Goal: Task Accomplishment & Management: Manage account settings

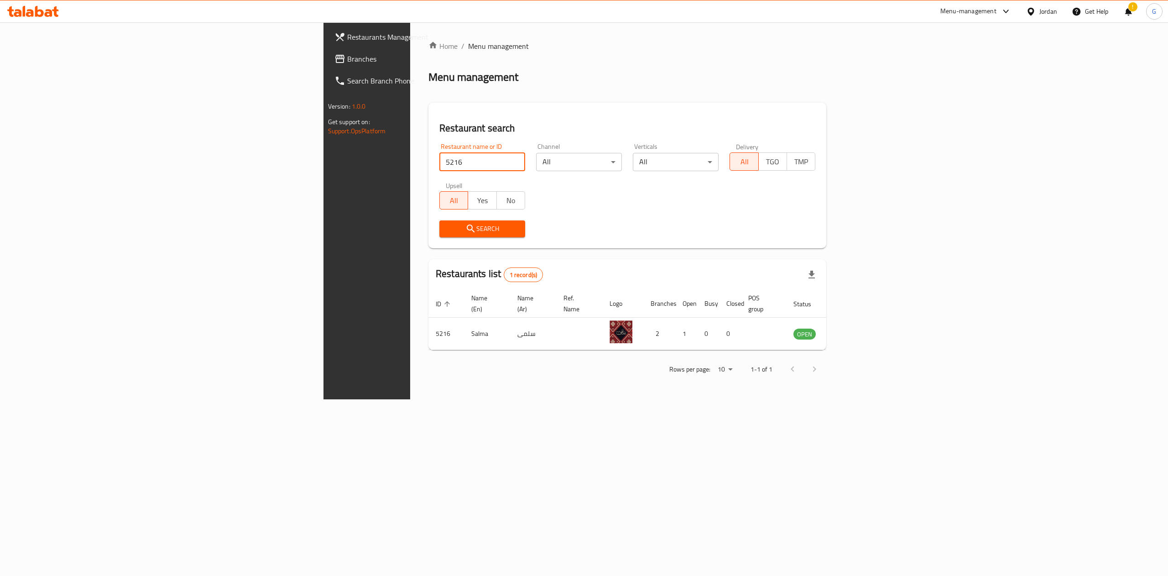
click at [440, 166] on input "5216" at bounding box center [483, 162] width 86 height 18
type input "الارز"
click button "Search" at bounding box center [483, 228] width 86 height 17
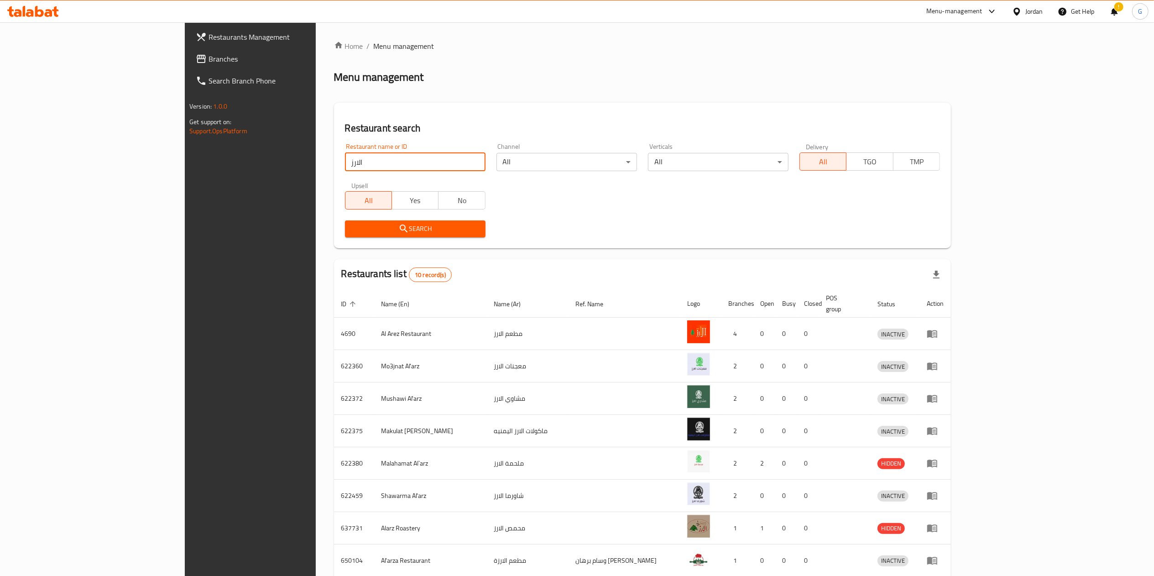
scroll to position [105, 0]
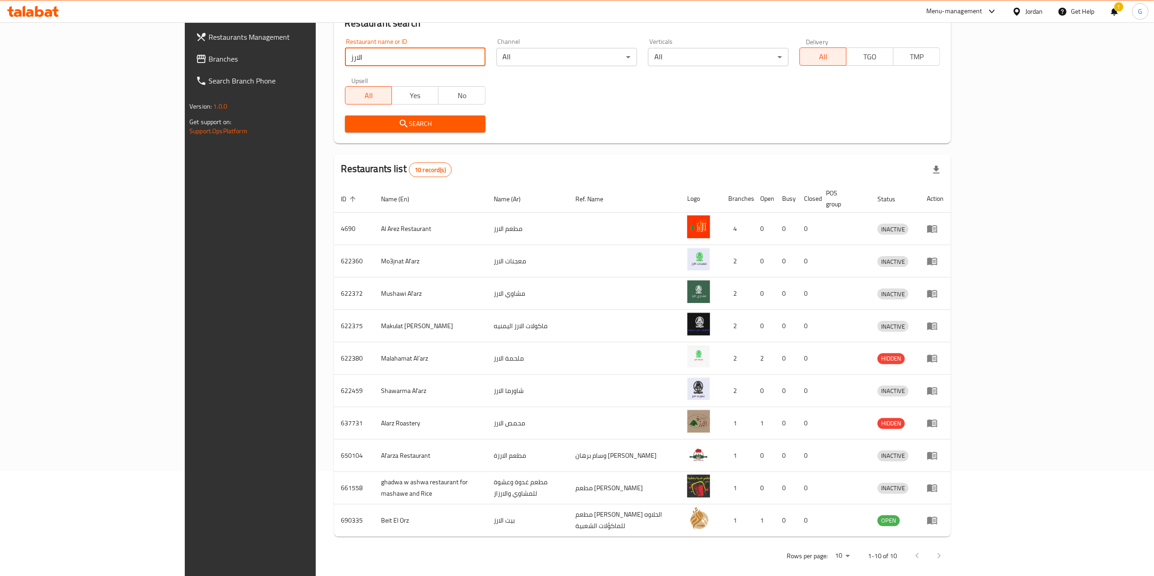
click at [362, 62] on input "الارز" at bounding box center [415, 57] width 141 height 18
click at [209, 54] on span "Branches" at bounding box center [290, 58] width 162 height 11
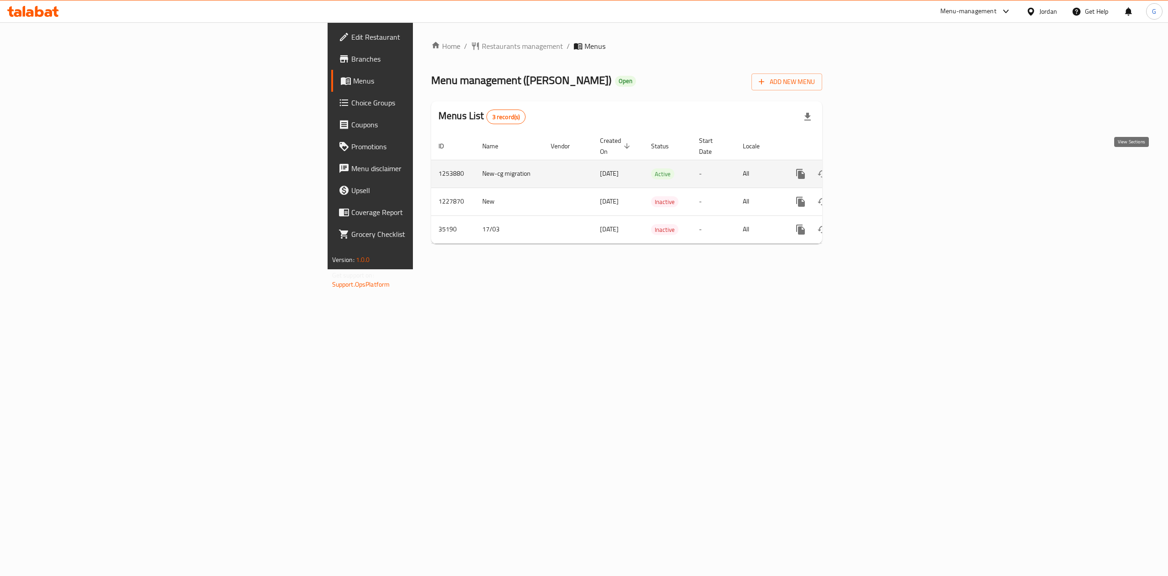
click at [872, 168] on icon "enhanced table" at bounding box center [866, 173] width 11 height 11
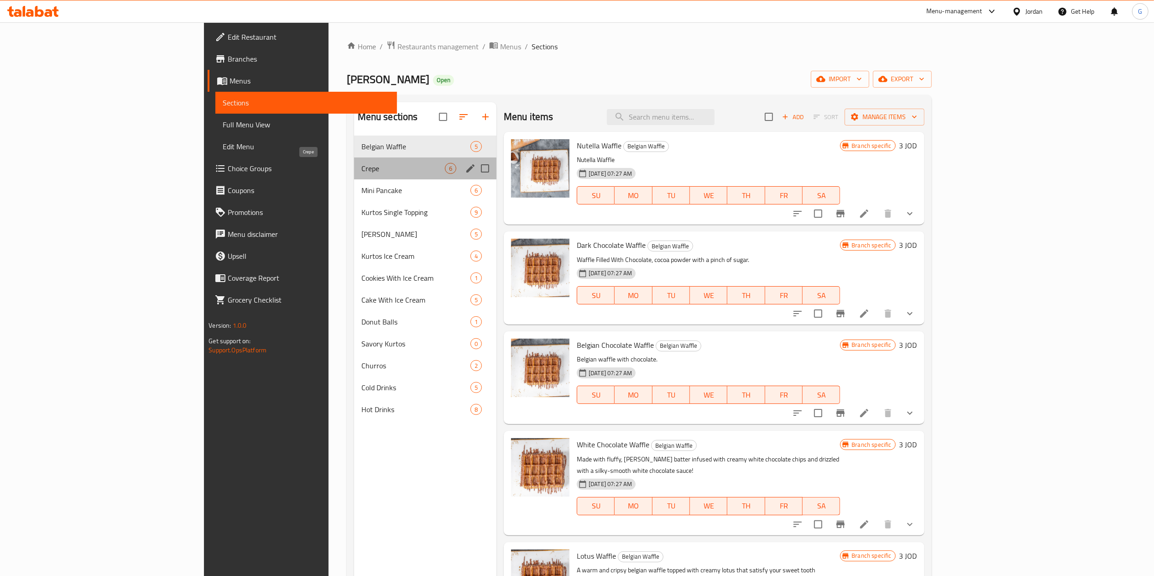
click at [361, 164] on span "Crepe" at bounding box center [403, 168] width 84 height 11
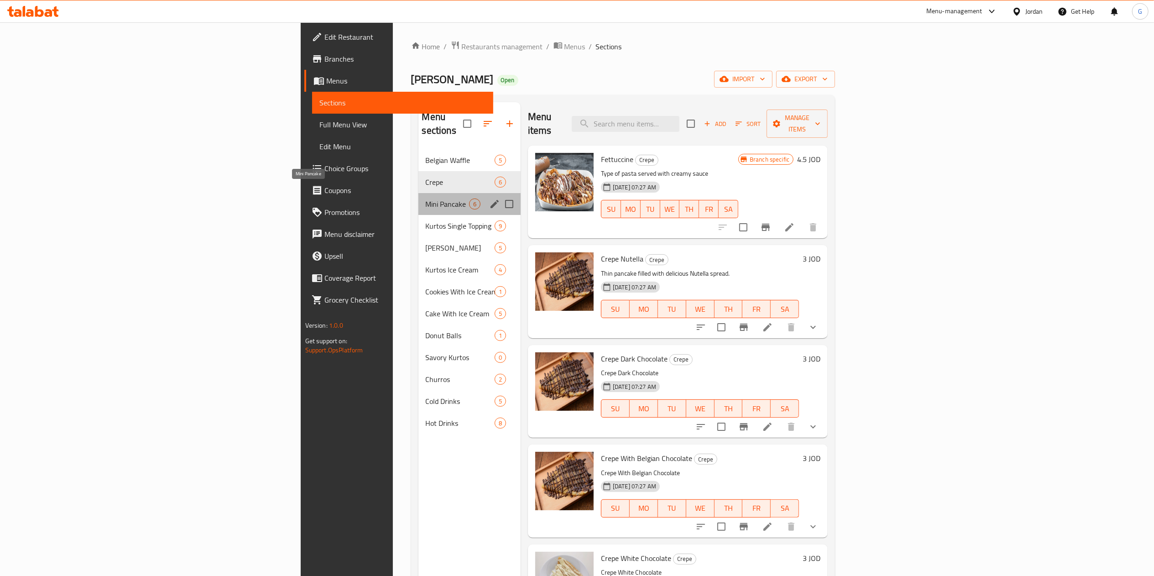
click at [426, 199] on span "Mini Pancake" at bounding box center [447, 204] width 43 height 11
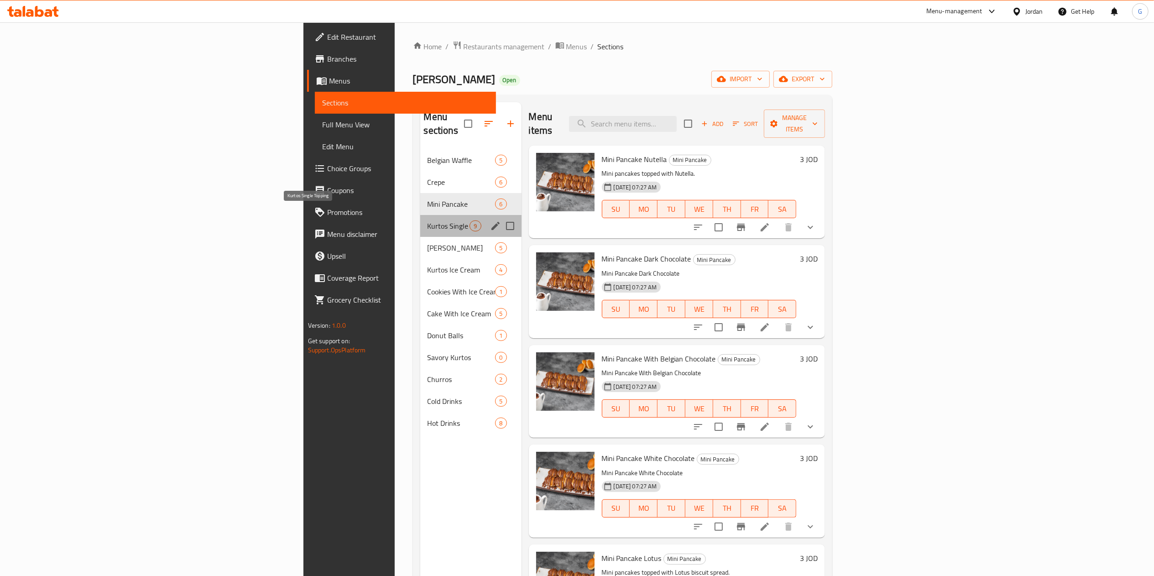
click at [428, 220] on span "Kurtos Single Topping" at bounding box center [449, 225] width 42 height 11
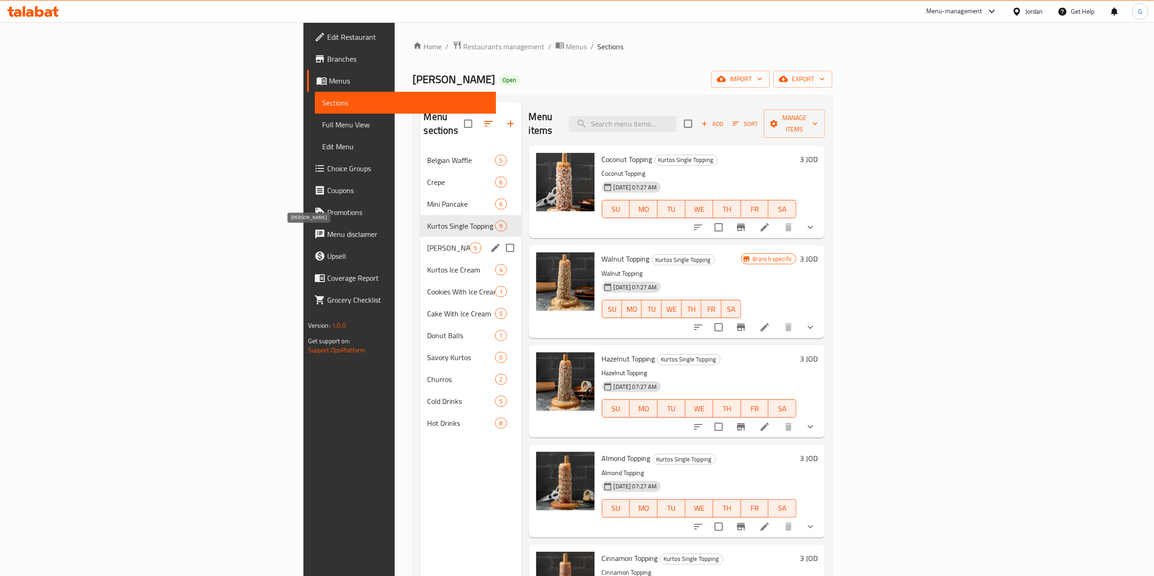
click at [428, 242] on span "Kurtos Choconuts" at bounding box center [449, 247] width 42 height 11
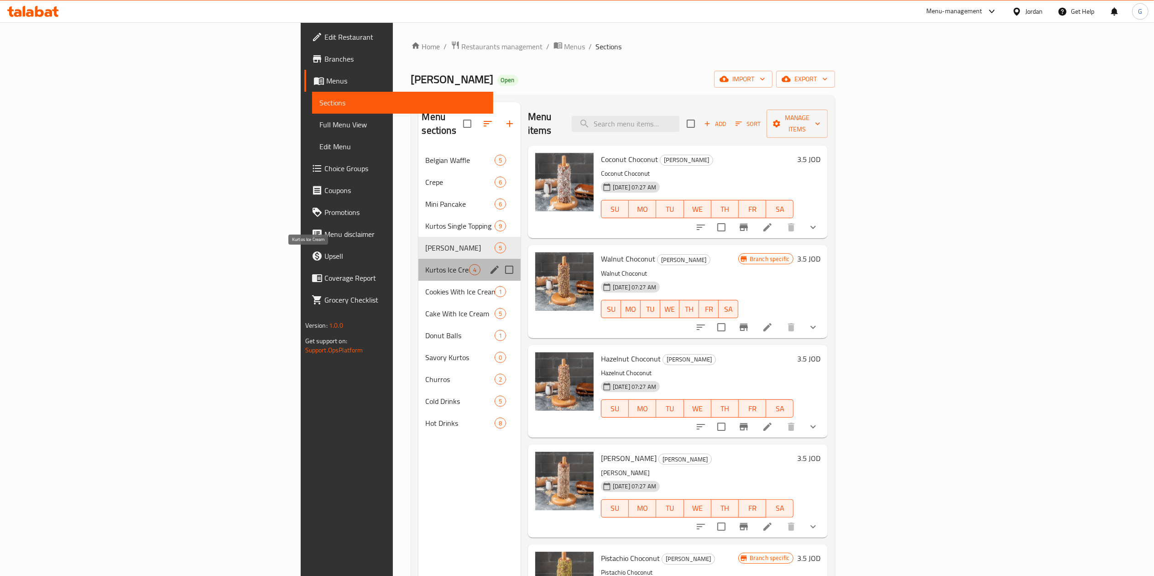
click at [426, 264] on span "Kurtos Ice Cream" at bounding box center [447, 269] width 43 height 11
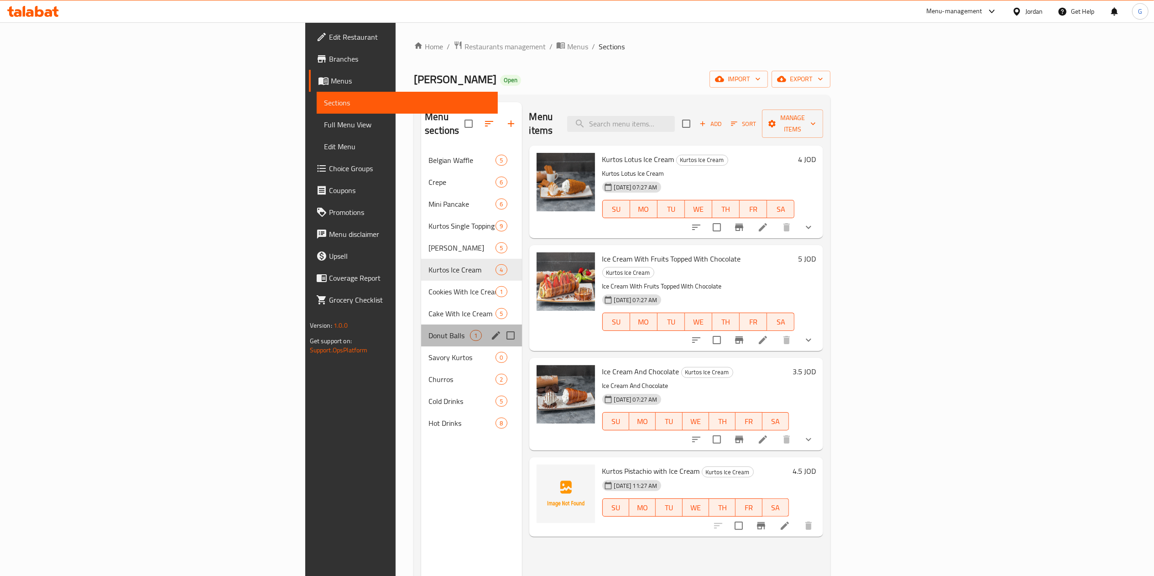
click at [421, 325] on div "Donut Balls 1" at bounding box center [471, 336] width 100 height 22
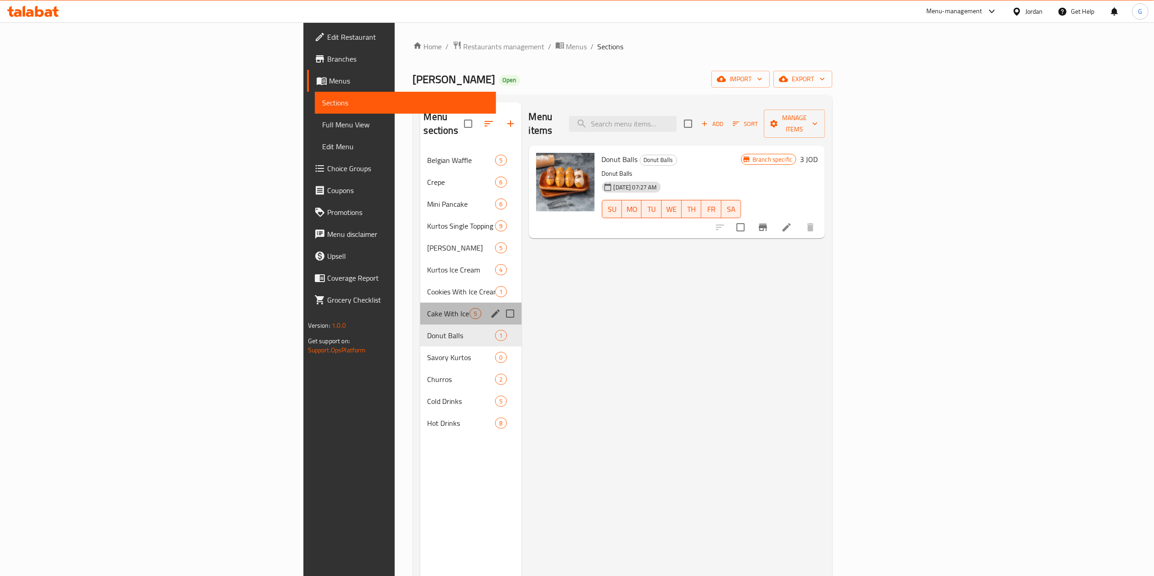
click at [420, 303] on div "Cake With Ice Cream 5" at bounding box center [470, 314] width 101 height 22
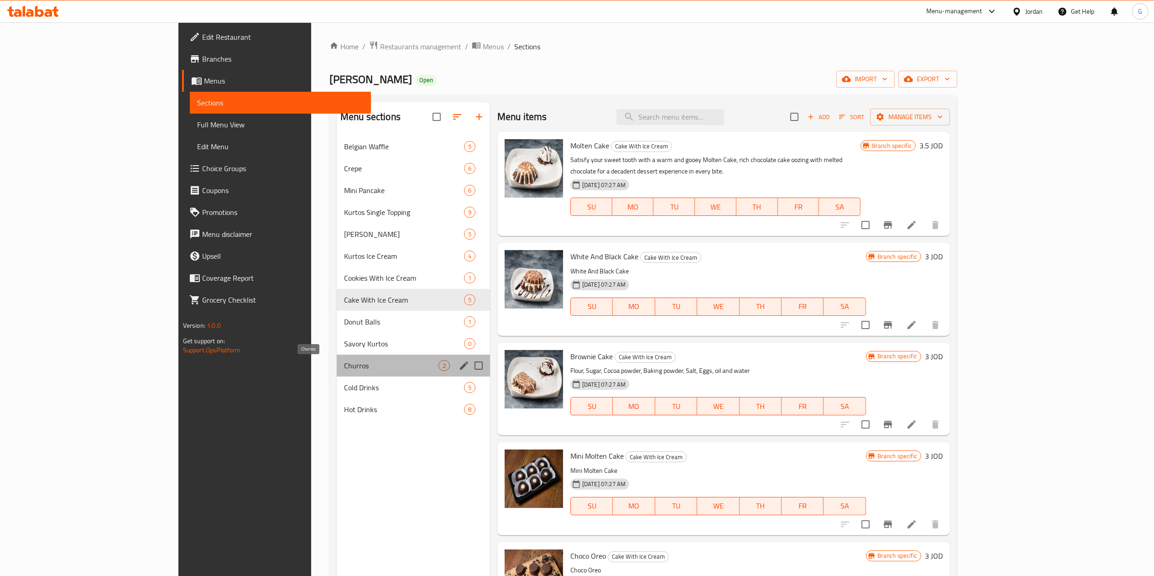
click at [344, 361] on span "Churros" at bounding box center [391, 365] width 94 height 11
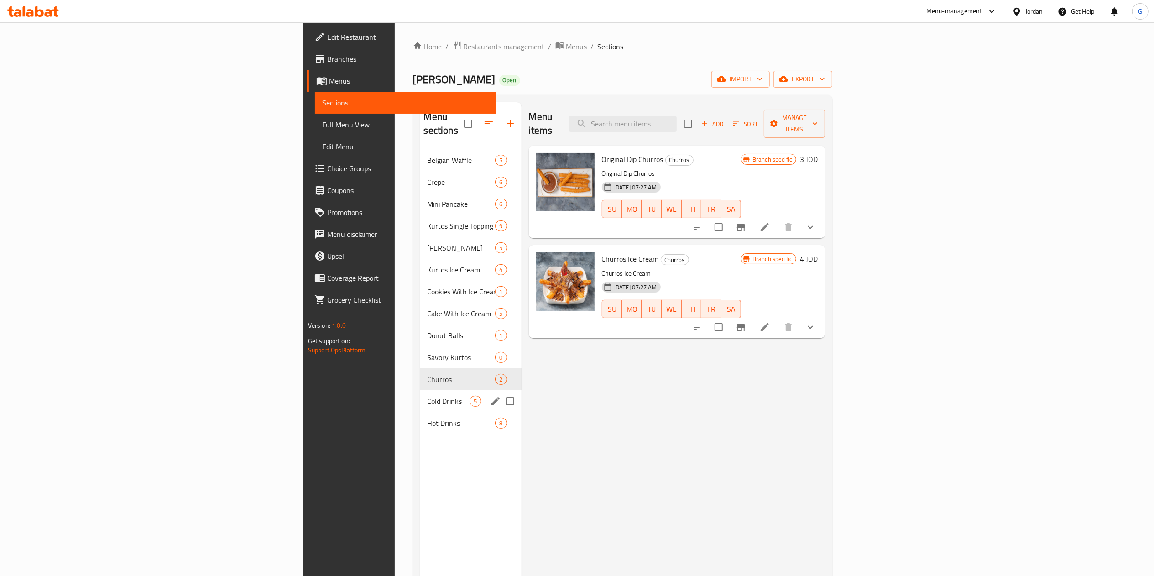
click at [420, 398] on div "Cold Drinks 5" at bounding box center [470, 401] width 101 height 22
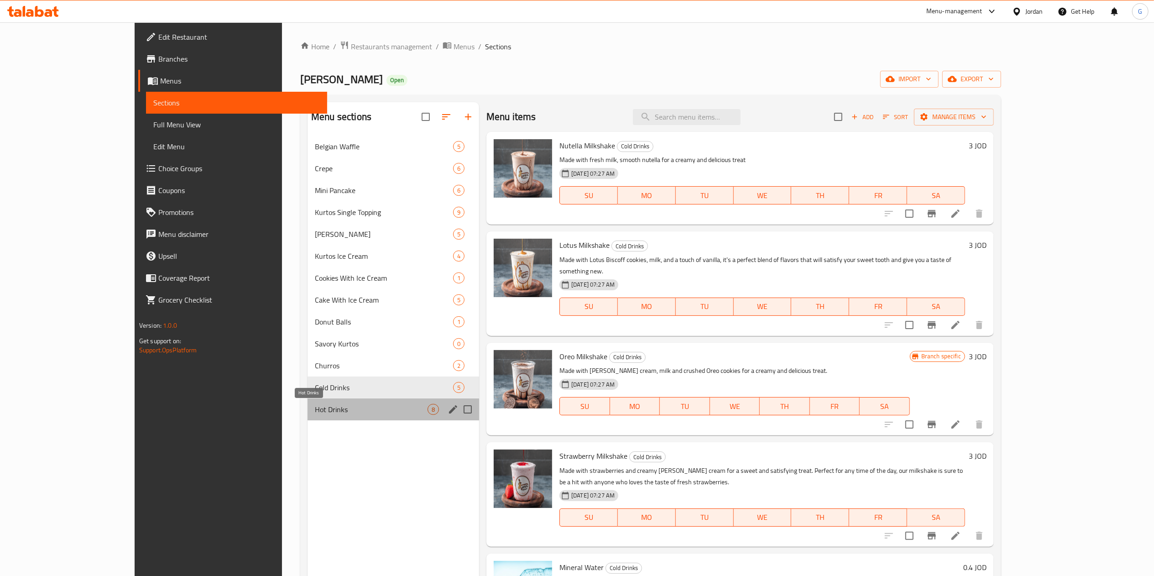
click at [315, 408] on span "Hot Drinks" at bounding box center [371, 409] width 113 height 11
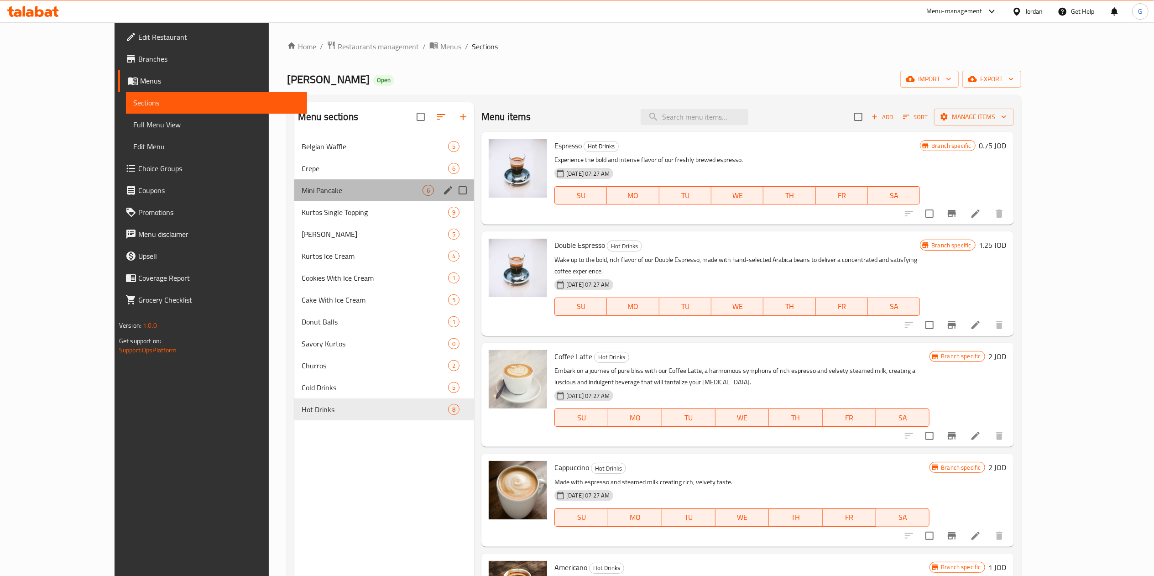
click at [308, 184] on div "Mini Pancake 6" at bounding box center [384, 190] width 180 height 22
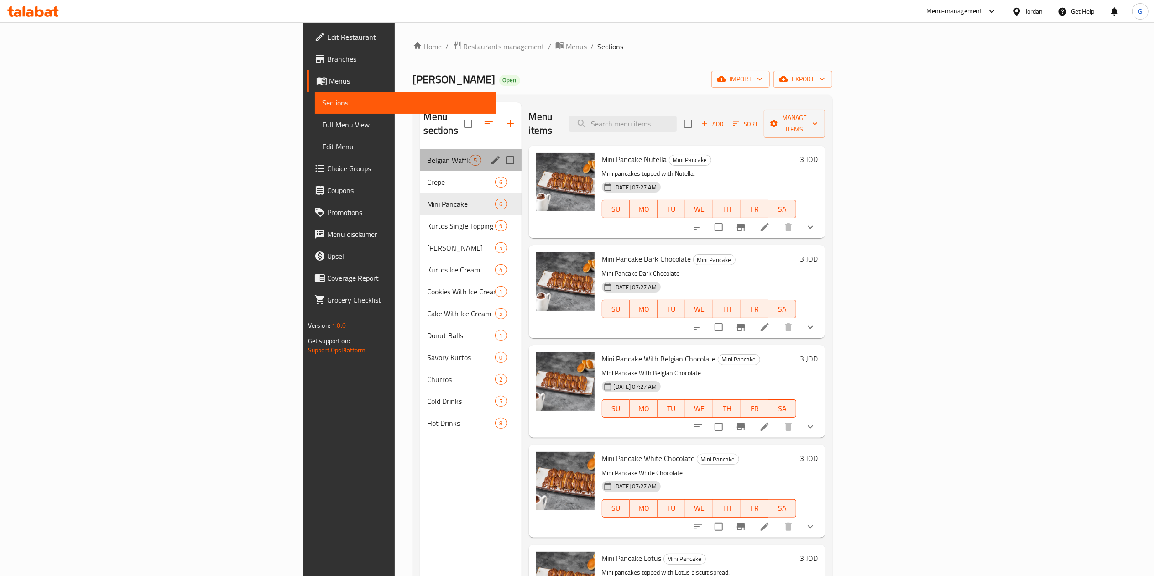
click at [420, 149] on div "Belgian Waffle 5" at bounding box center [470, 160] width 101 height 22
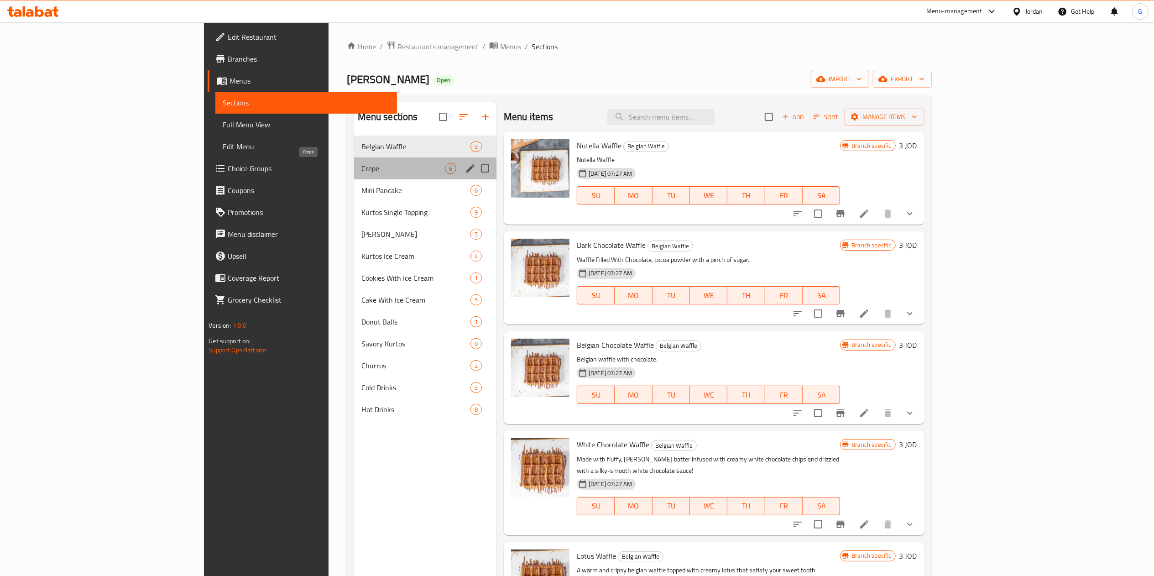
click at [361, 167] on span "Crepe" at bounding box center [403, 168] width 84 height 11
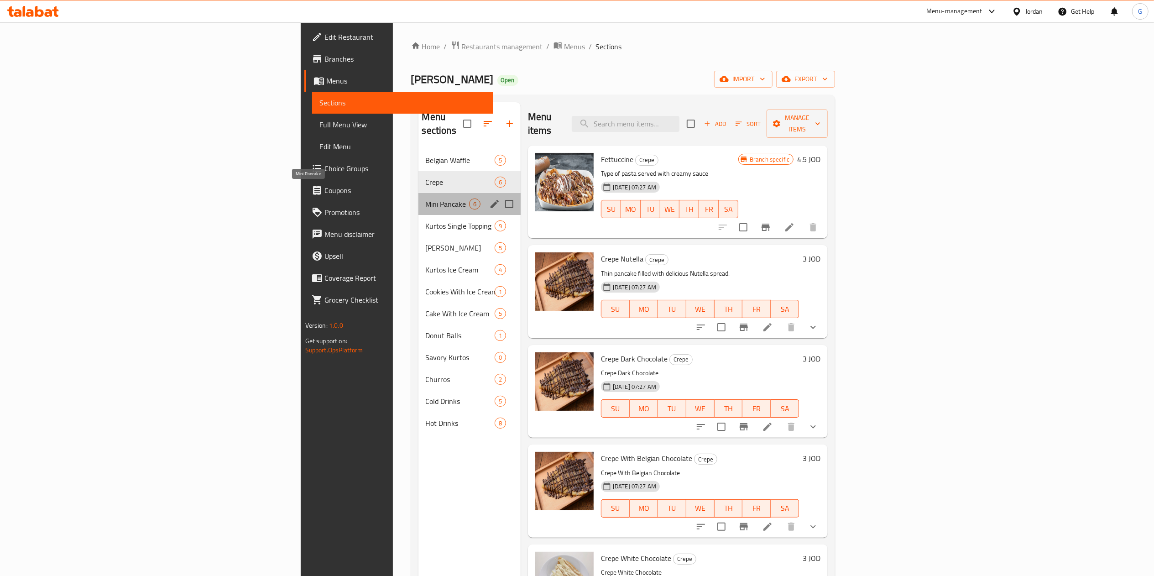
click at [426, 199] on span "Mini Pancake" at bounding box center [447, 204] width 43 height 11
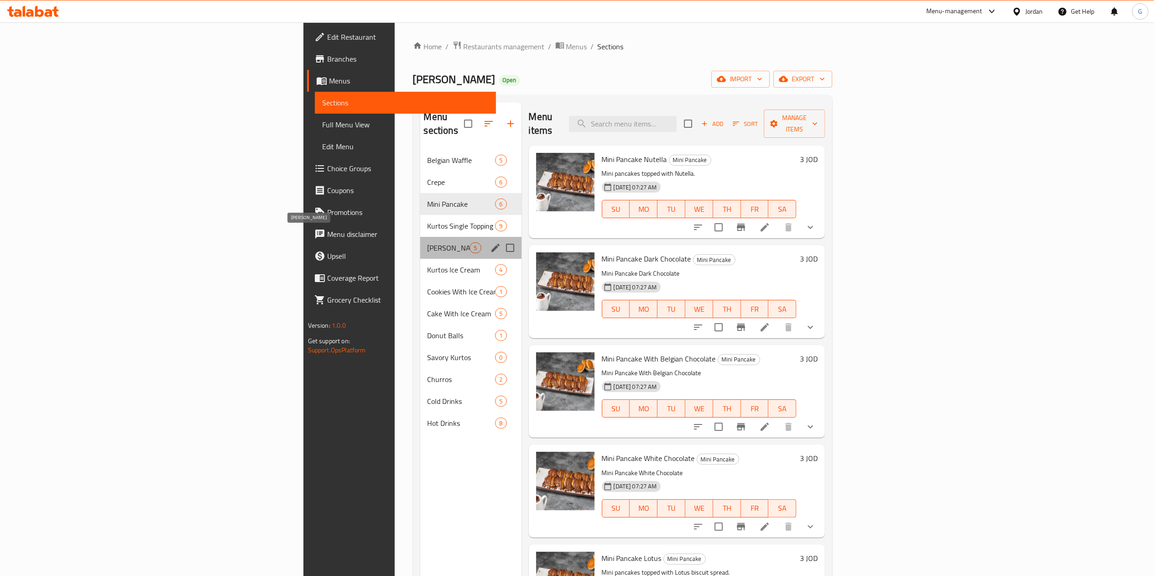
click at [428, 242] on span "Kurtos Choconuts" at bounding box center [449, 247] width 42 height 11
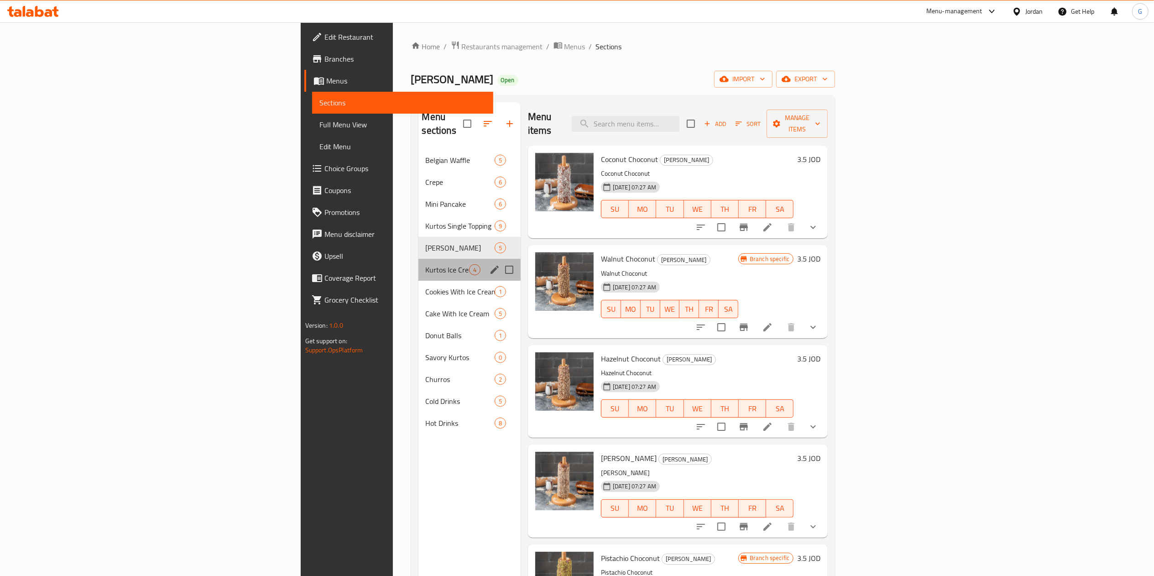
click at [419, 264] on div "Kurtos Ice Cream 4" at bounding box center [470, 270] width 102 height 22
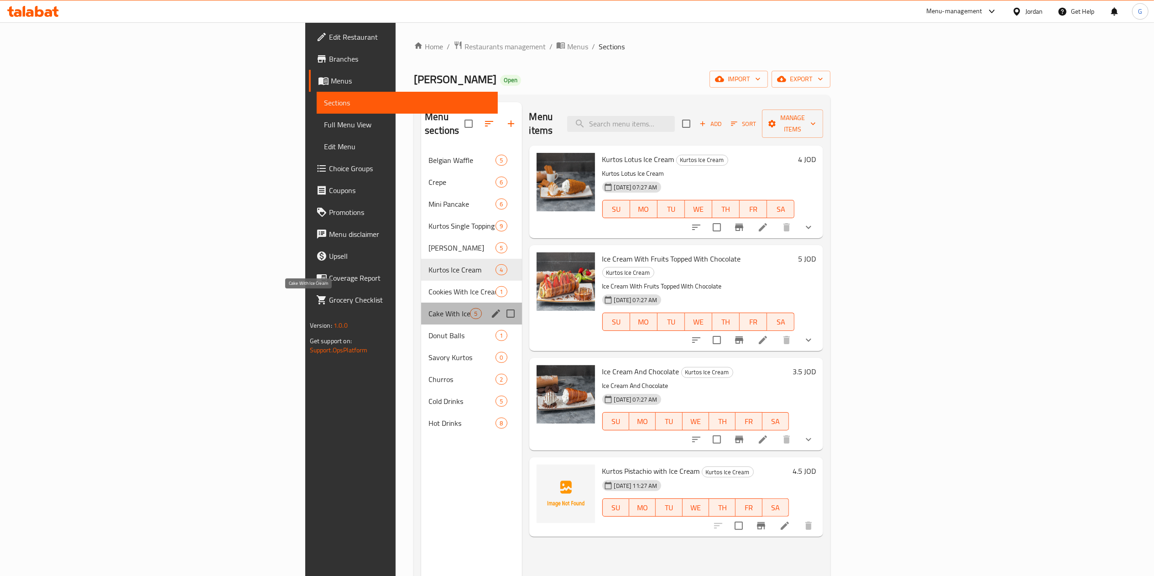
click at [429, 308] on span "Cake With Ice Cream" at bounding box center [450, 313] width 42 height 11
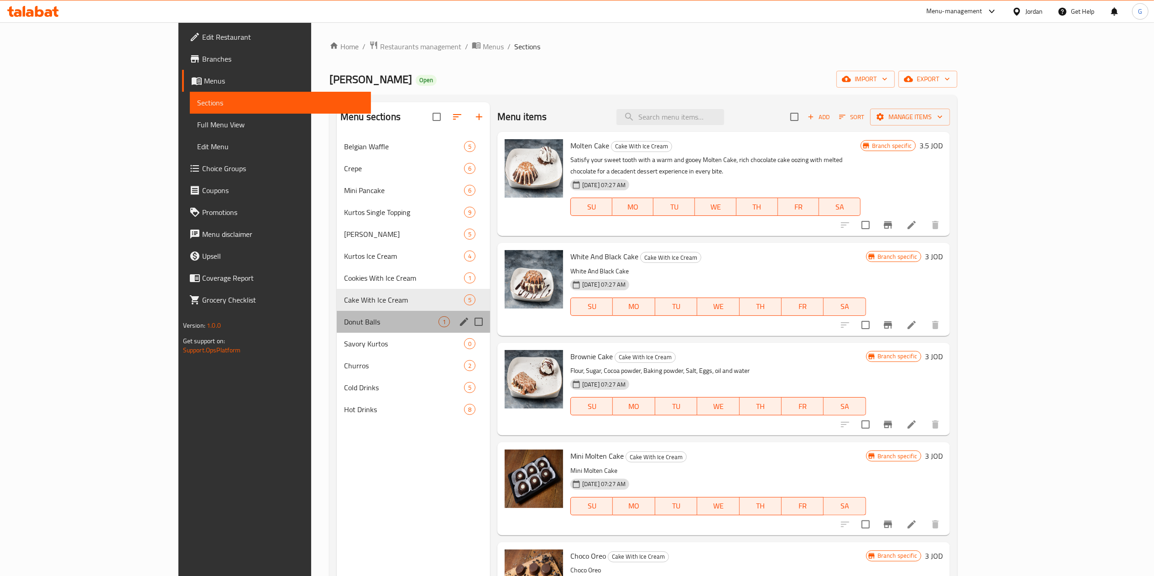
click at [337, 332] on div "Donut Balls 1" at bounding box center [413, 322] width 153 height 22
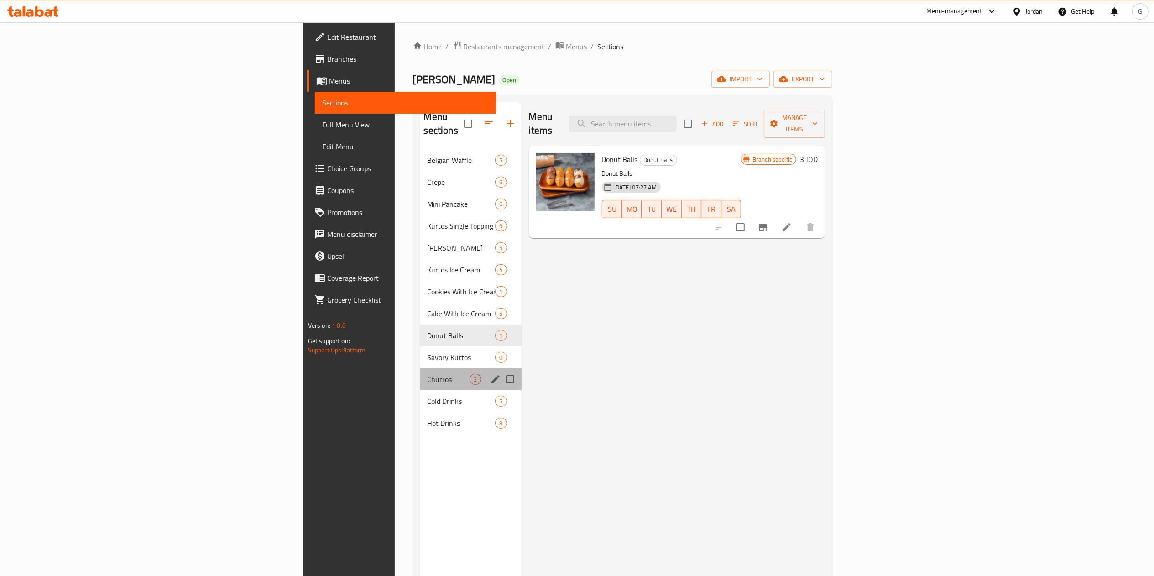
click at [420, 368] on div "Churros 2" at bounding box center [470, 379] width 101 height 22
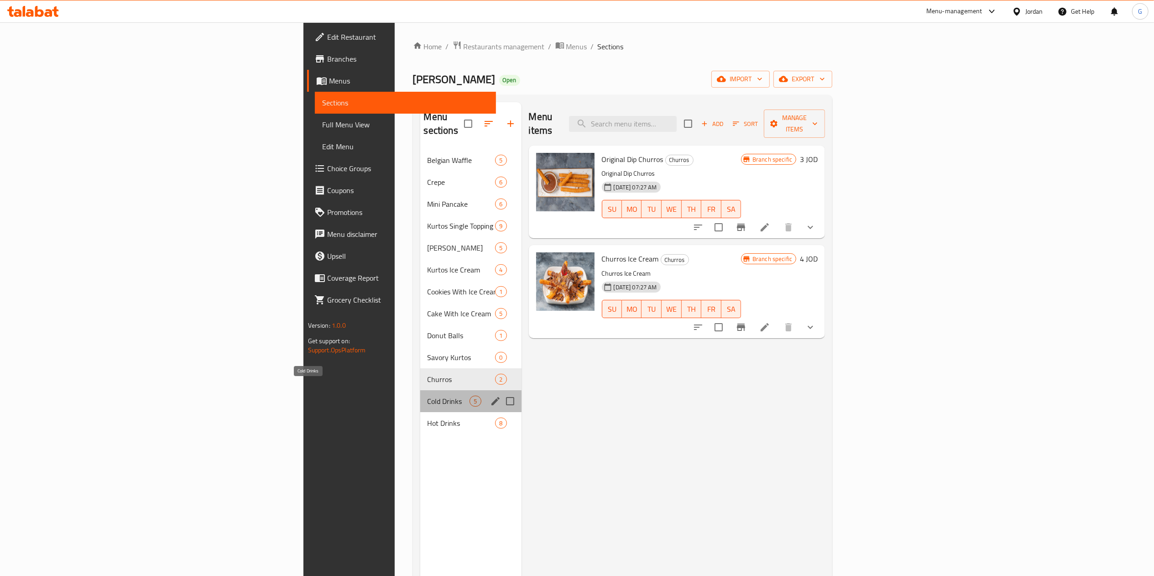
click at [428, 396] on span "Cold Drinks" at bounding box center [449, 401] width 42 height 11
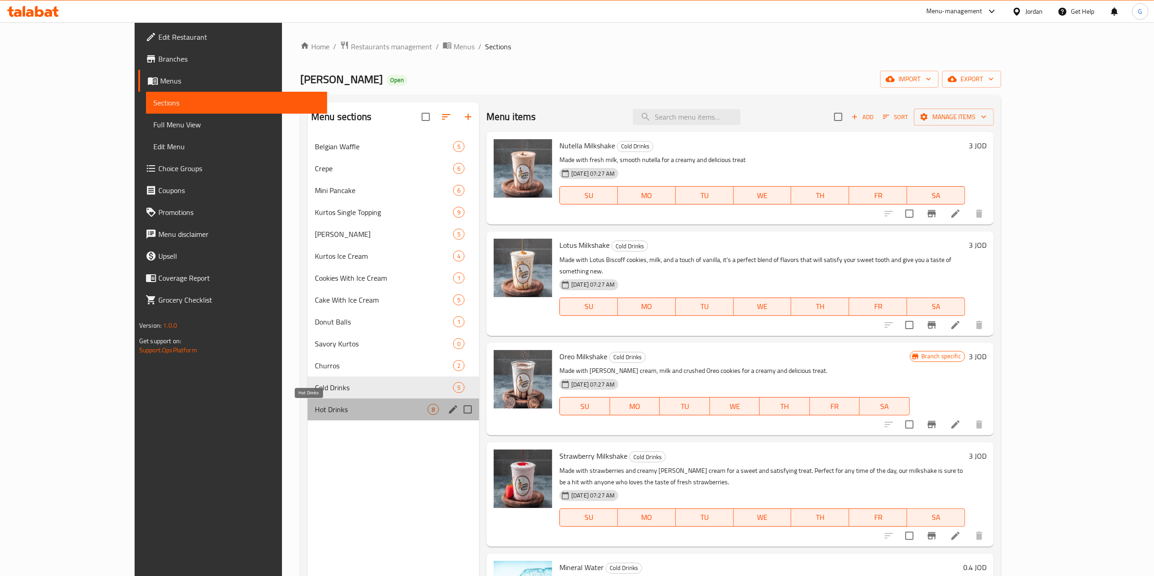
click at [315, 412] on span "Hot Drinks" at bounding box center [371, 409] width 113 height 11
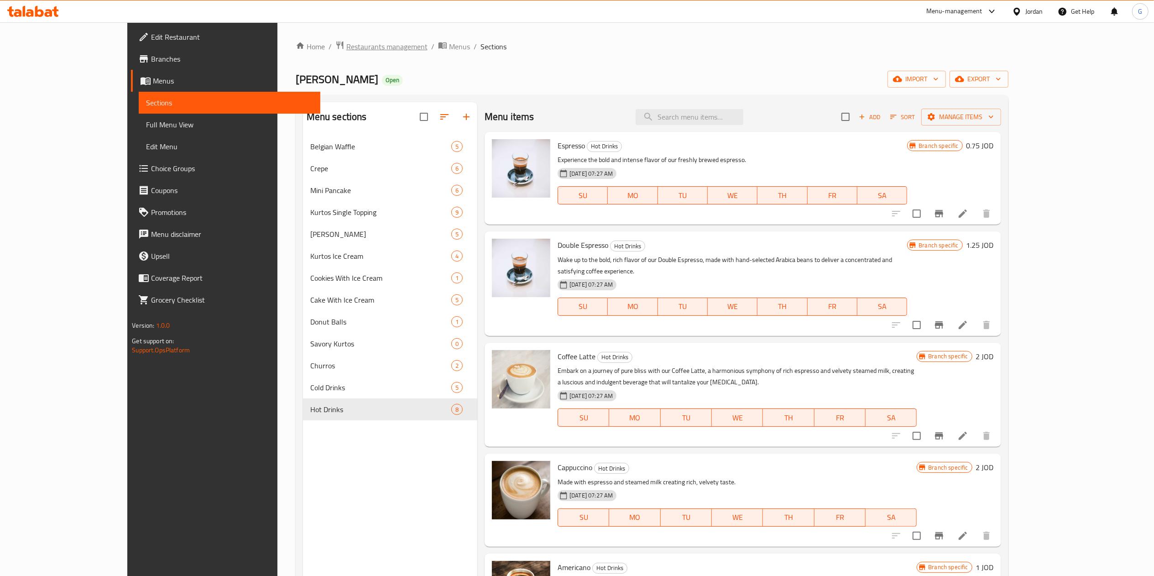
click at [346, 43] on span "Restaurants management" at bounding box center [386, 46] width 81 height 11
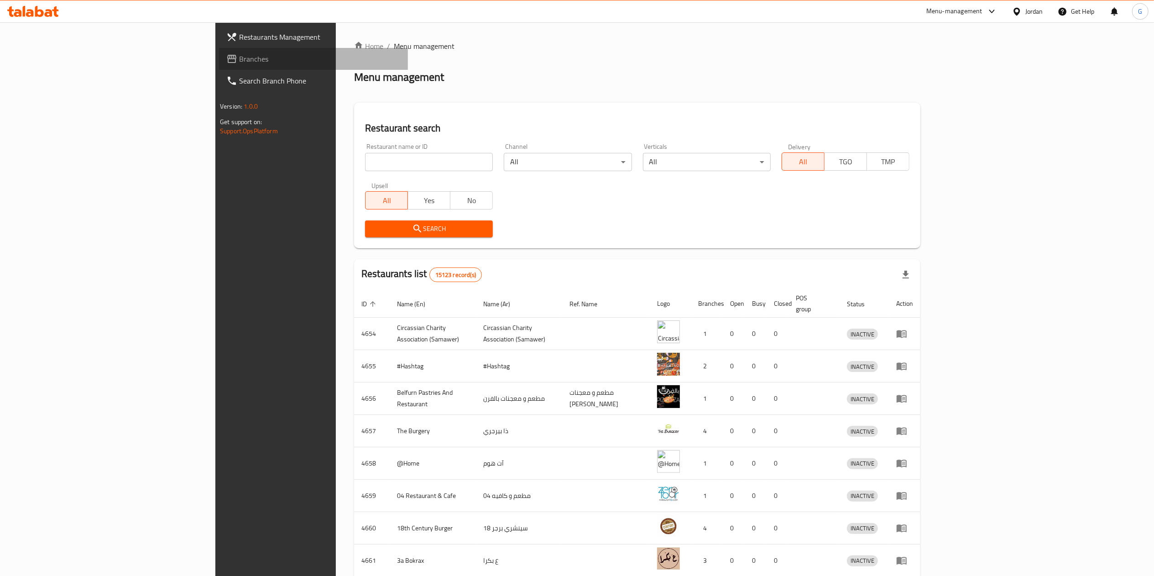
click at [239, 56] on span "Branches" at bounding box center [320, 58] width 162 height 11
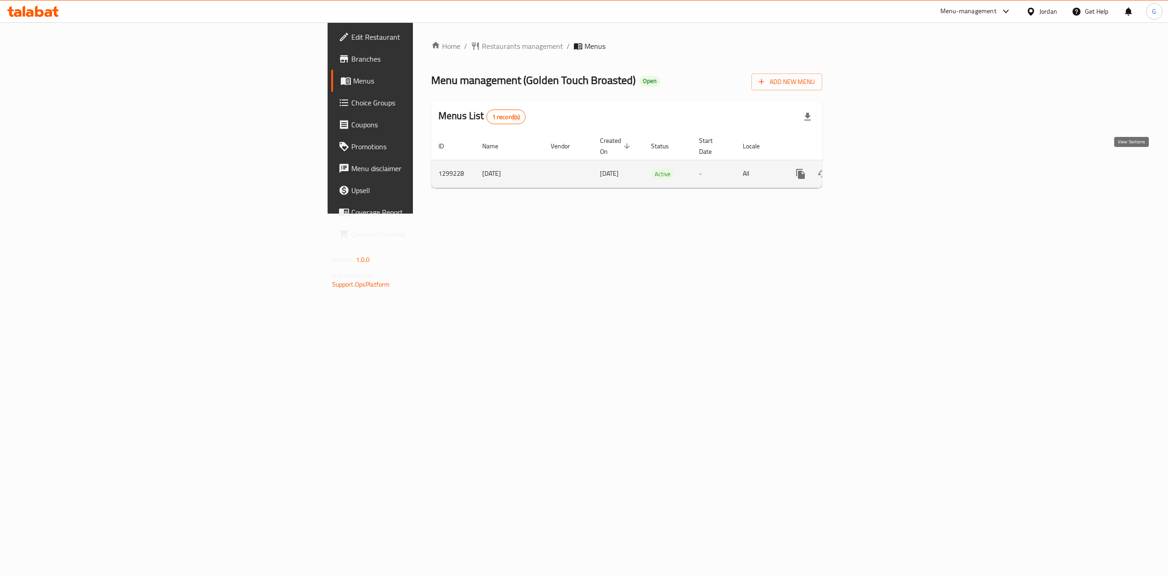
click at [878, 163] on link "enhanced table" at bounding box center [867, 174] width 22 height 22
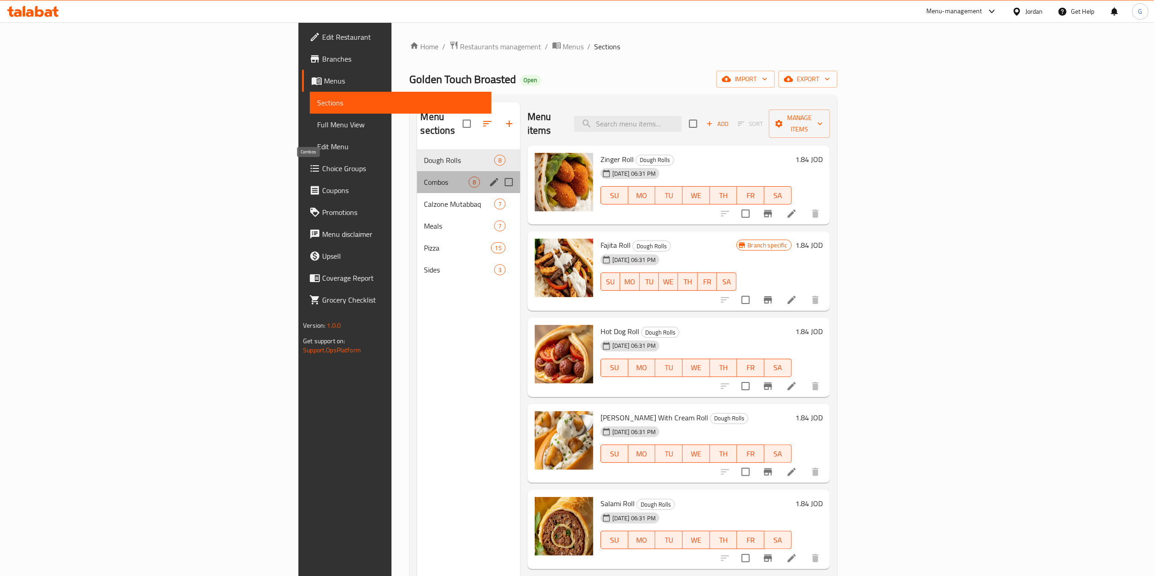
click at [424, 177] on span "Combos" at bounding box center [446, 182] width 44 height 11
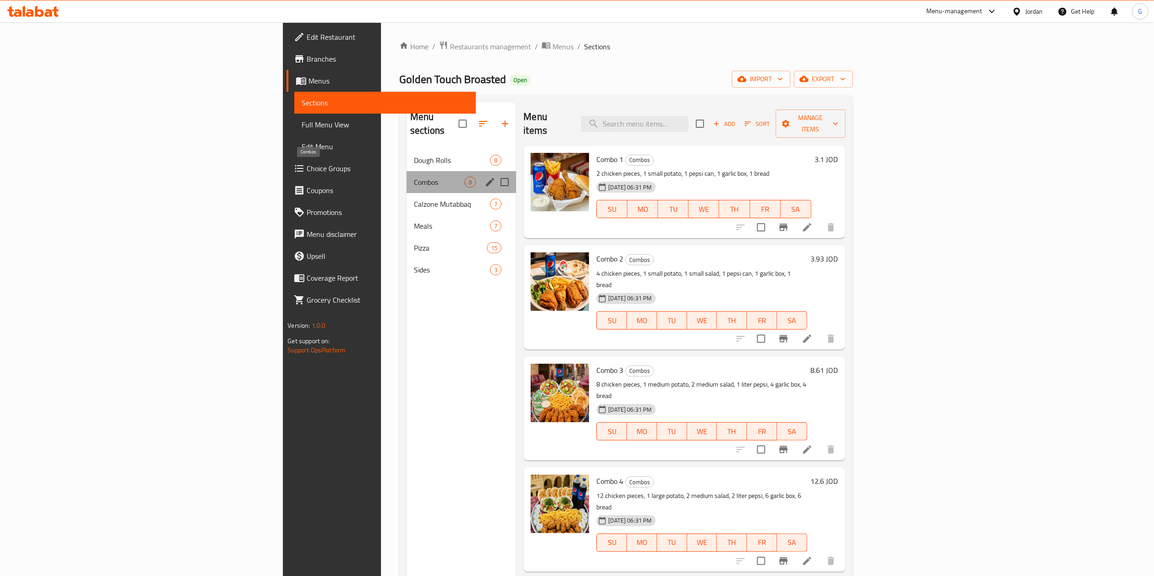
click at [414, 177] on span "Combos" at bounding box center [439, 182] width 51 height 11
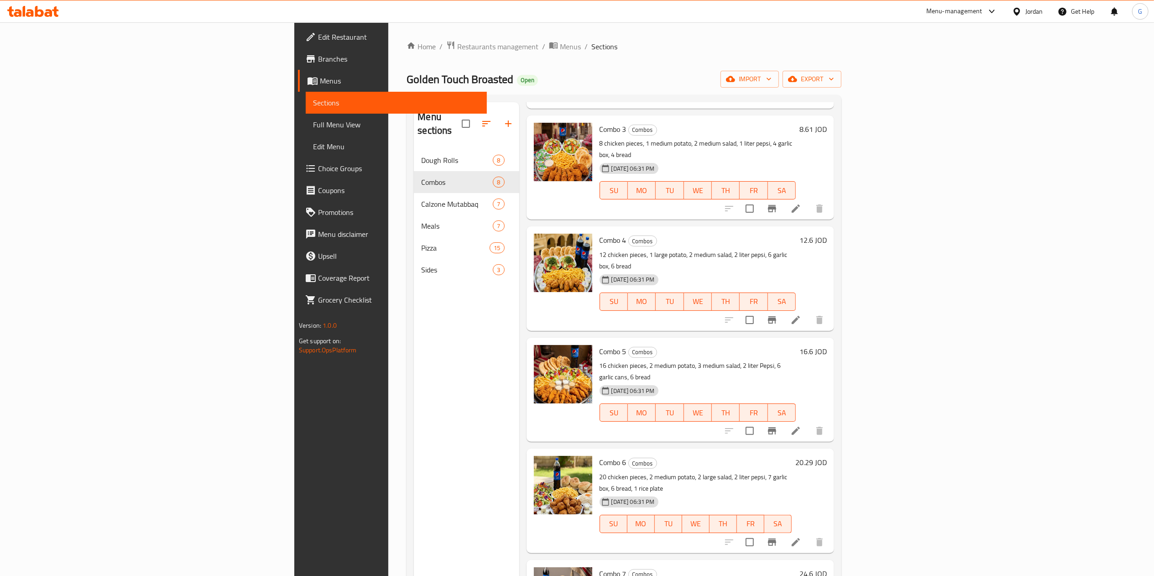
scroll to position [244, 0]
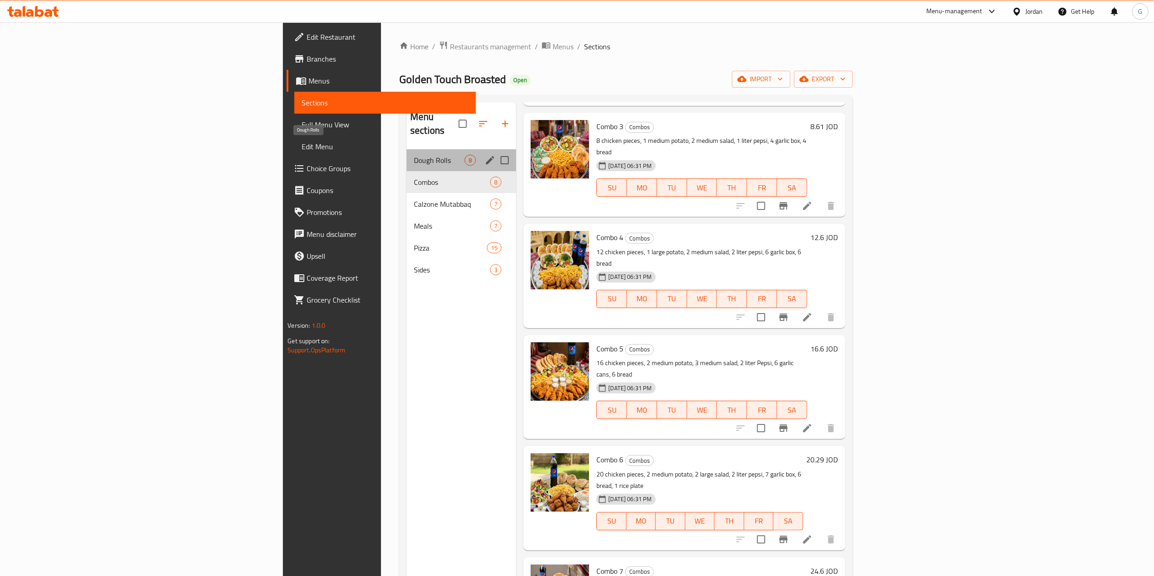
click at [414, 155] on span "Dough Rolls" at bounding box center [439, 160] width 51 height 11
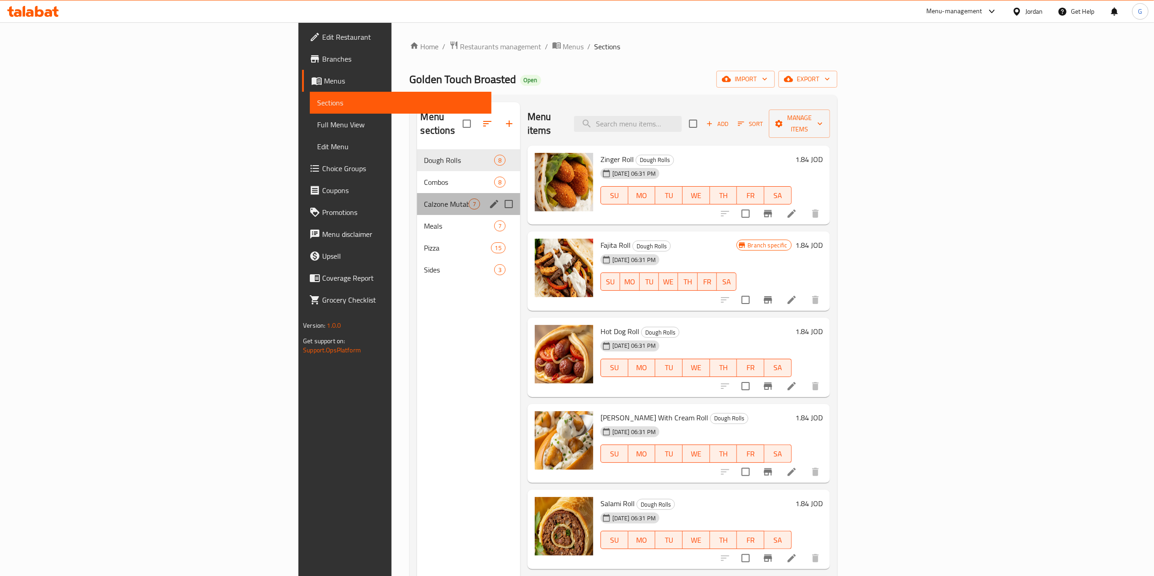
click at [417, 199] on div "Calzone Mutabbaq 7" at bounding box center [468, 204] width 103 height 22
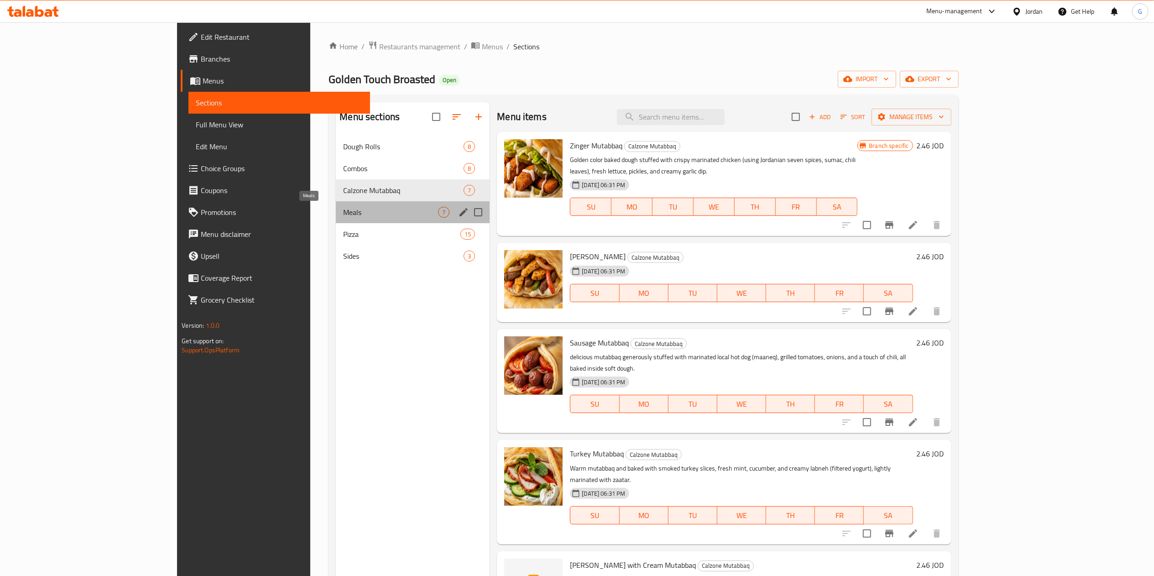
click at [343, 210] on span "Meals" at bounding box center [390, 212] width 95 height 11
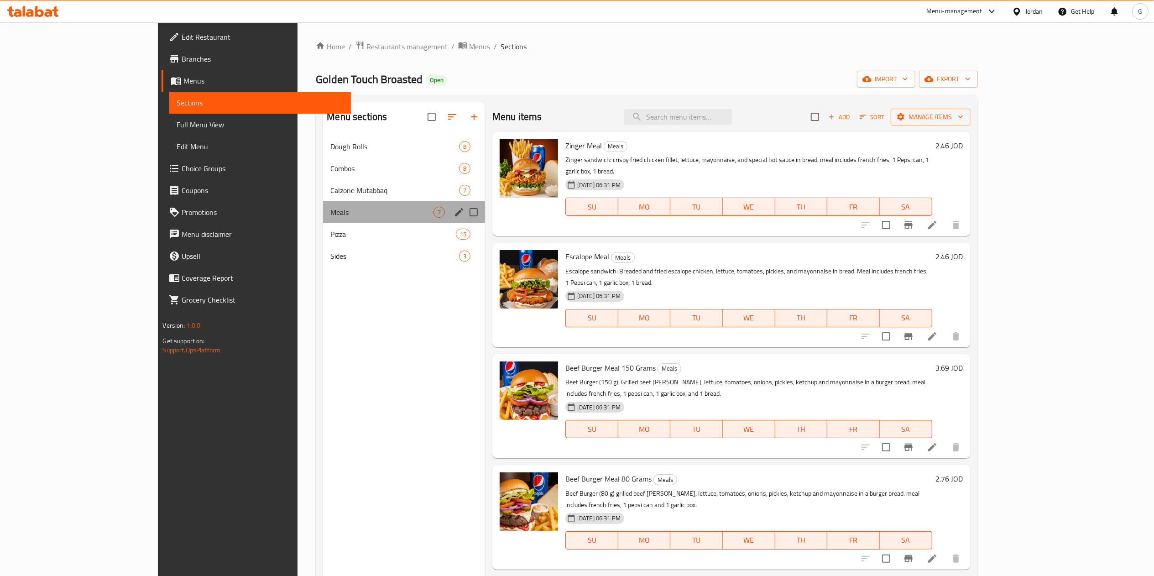
click at [323, 222] on div "Meals 7" at bounding box center [404, 212] width 162 height 22
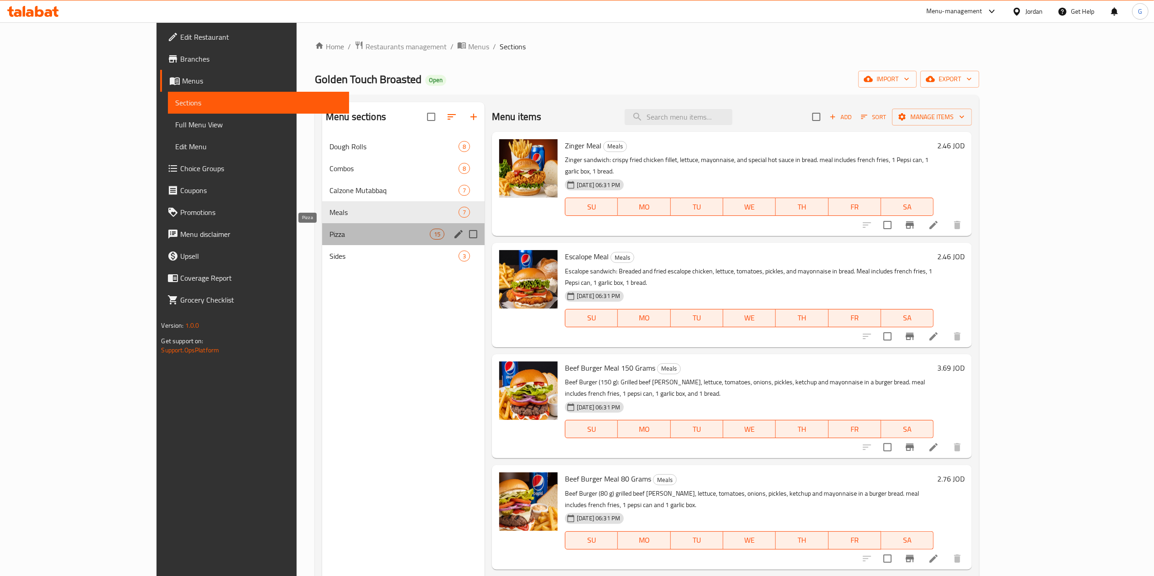
click at [330, 235] on span "Pizza" at bounding box center [380, 234] width 100 height 11
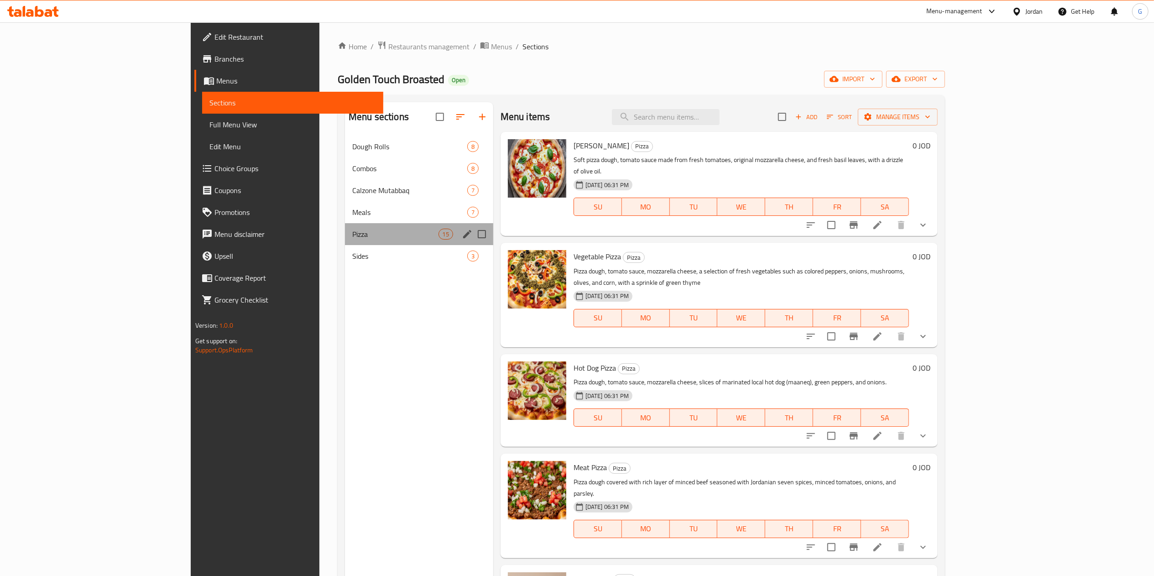
drag, startPoint x: 251, startPoint y: 241, endPoint x: 249, endPoint y: 249, distance: 8.5
click at [345, 249] on div "Dough Rolls 8 Combos 8 Calzone Mutabbaq 7 Meals 7 Pizza 15 Sides 3" at bounding box center [419, 201] width 148 height 131
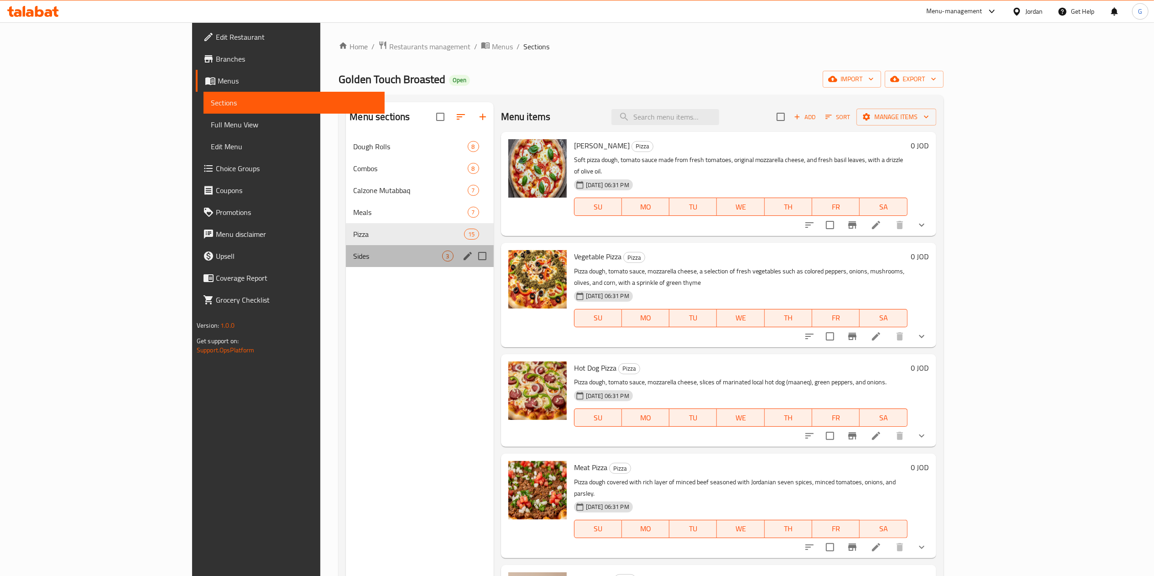
click at [346, 249] on div "Sides 3" at bounding box center [419, 256] width 147 height 22
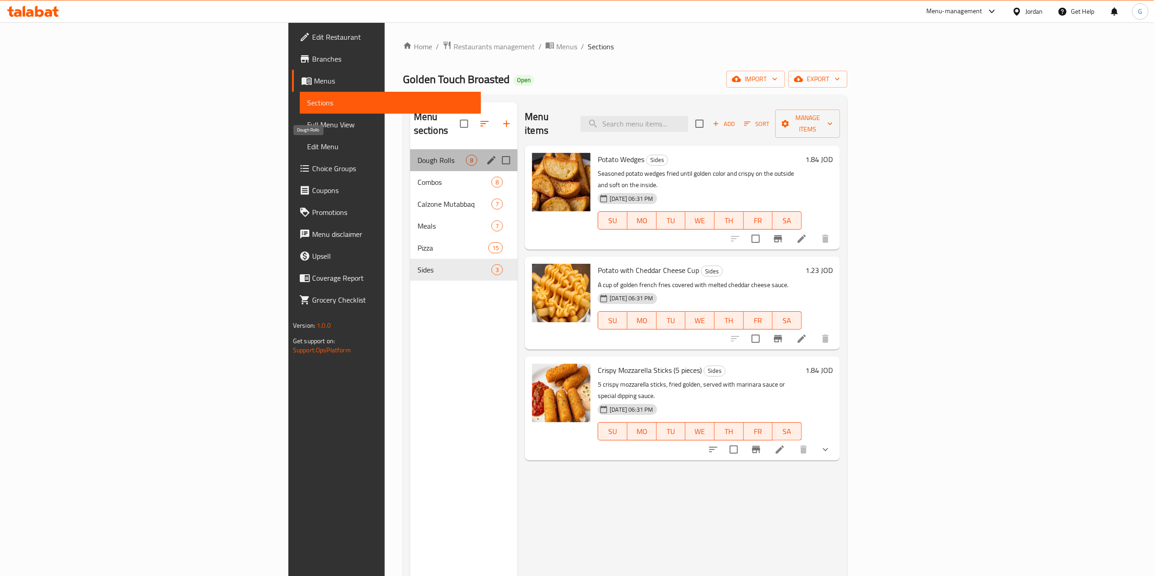
click at [418, 155] on span "Dough Rolls" at bounding box center [442, 160] width 48 height 11
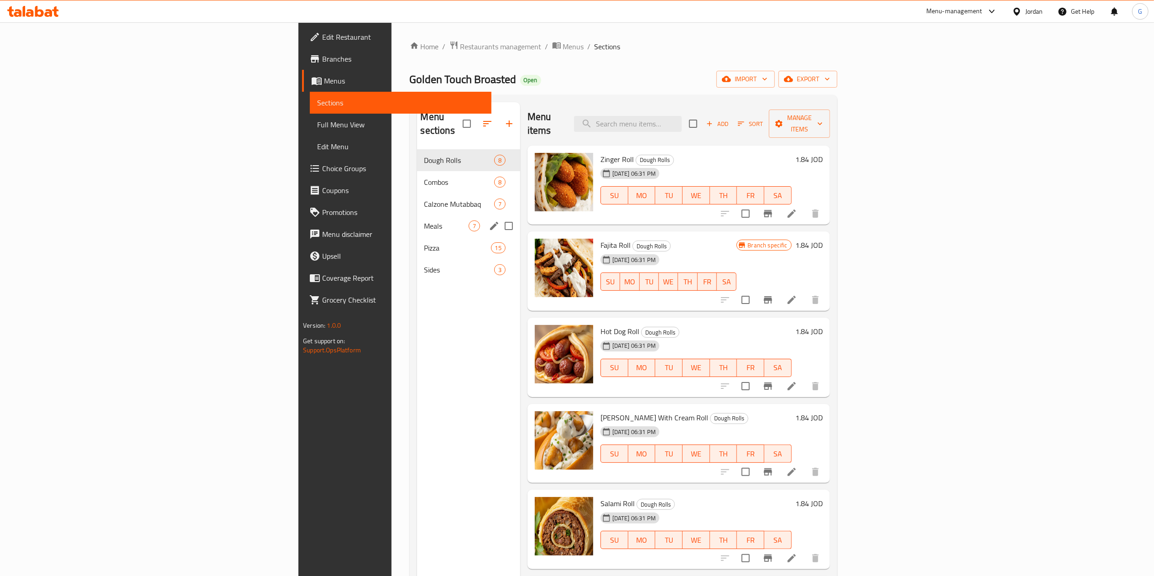
click at [417, 220] on div "Meals 7" at bounding box center [468, 226] width 103 height 22
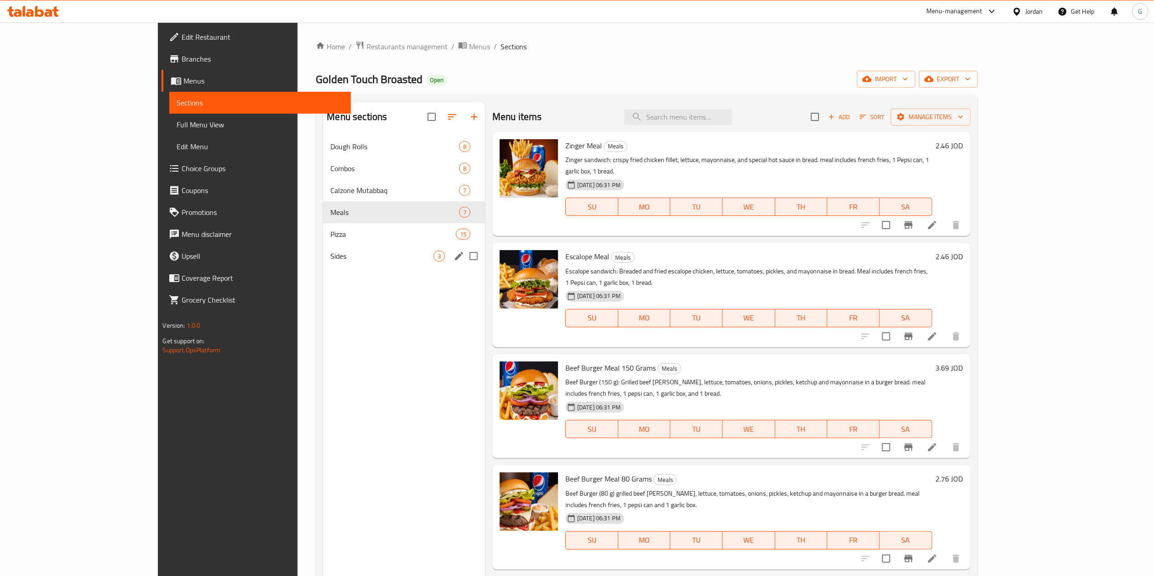
click at [323, 250] on div "Sides 3" at bounding box center [404, 256] width 162 height 22
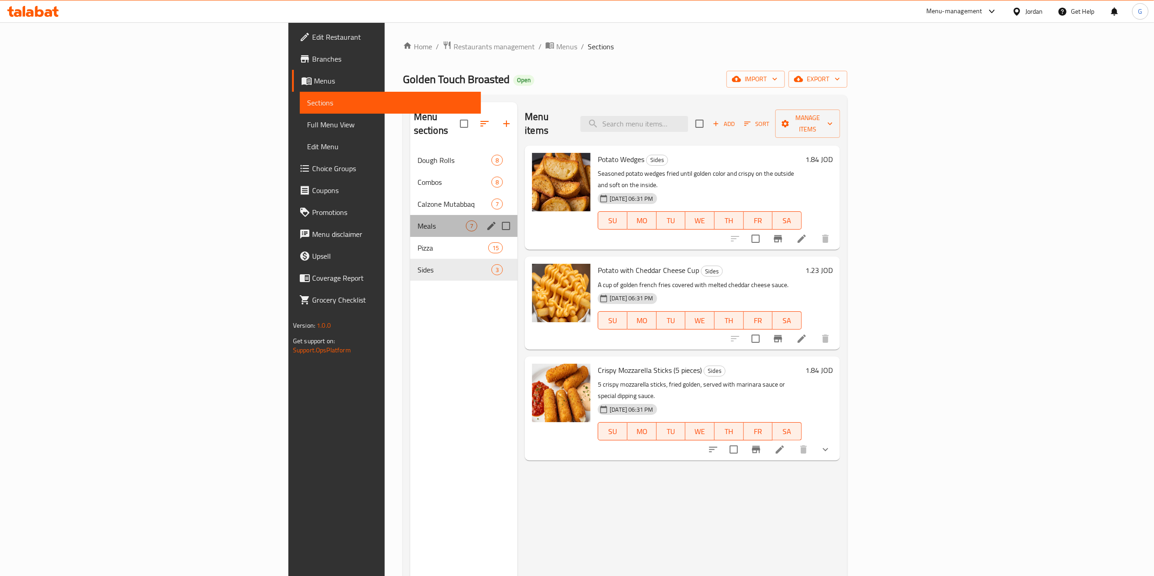
click at [410, 215] on div "Meals 7" at bounding box center [464, 226] width 108 height 22
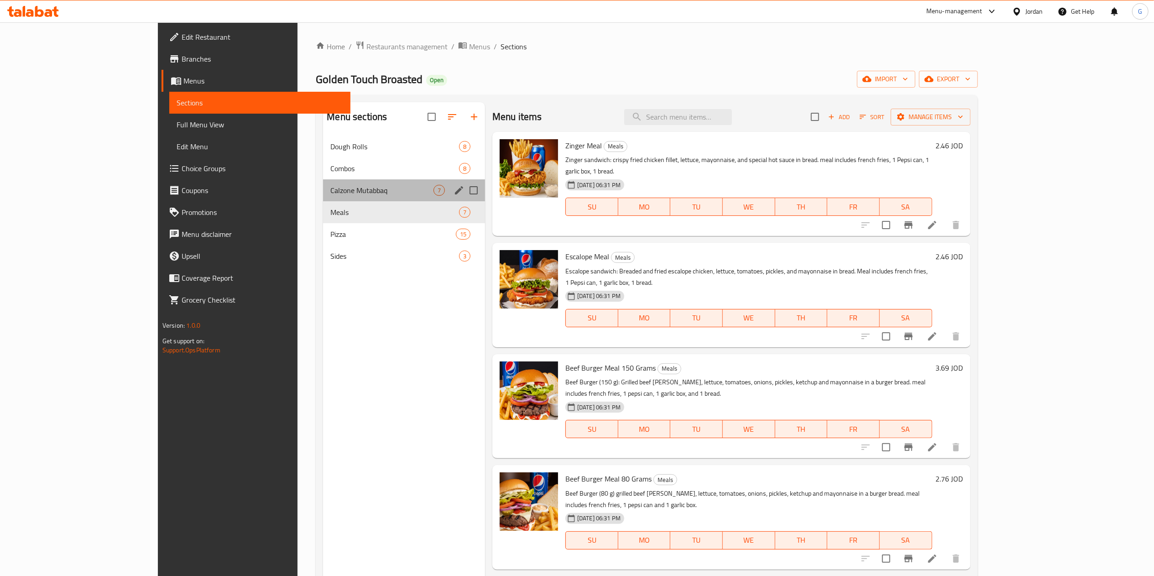
click at [323, 181] on div "Calzone Mutabbaq 7" at bounding box center [404, 190] width 162 height 22
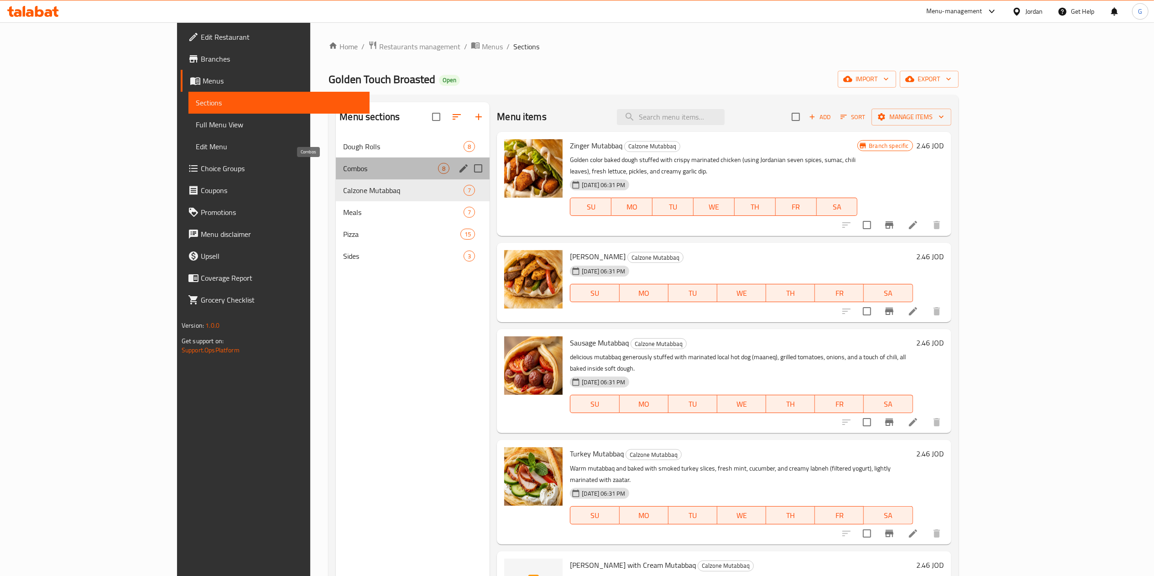
click at [343, 167] on span "Combos" at bounding box center [390, 168] width 95 height 11
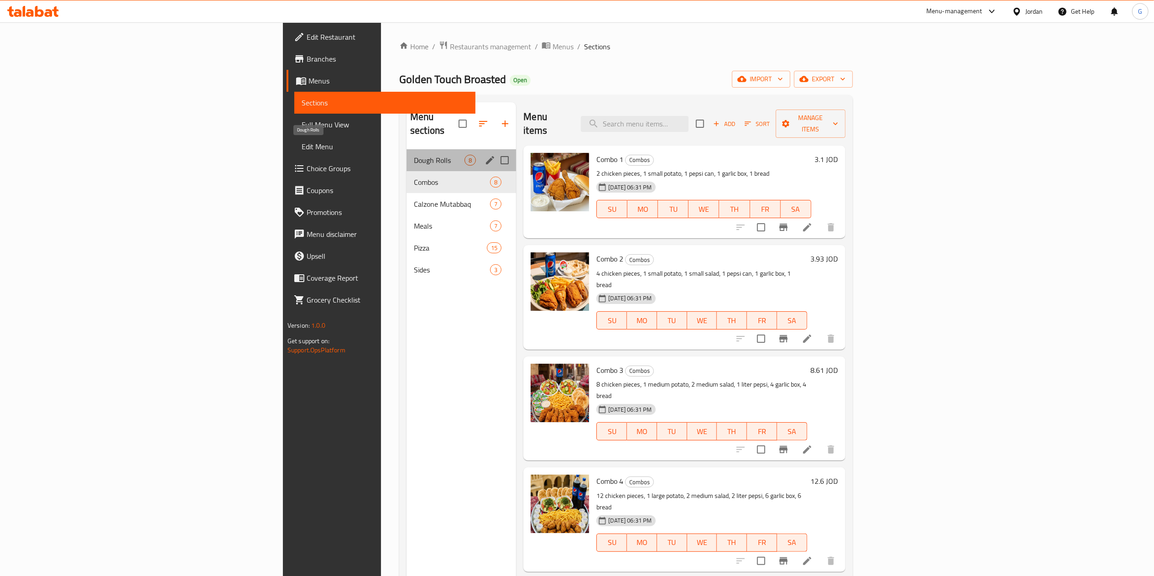
click at [414, 155] on span "Dough Rolls" at bounding box center [439, 160] width 51 height 11
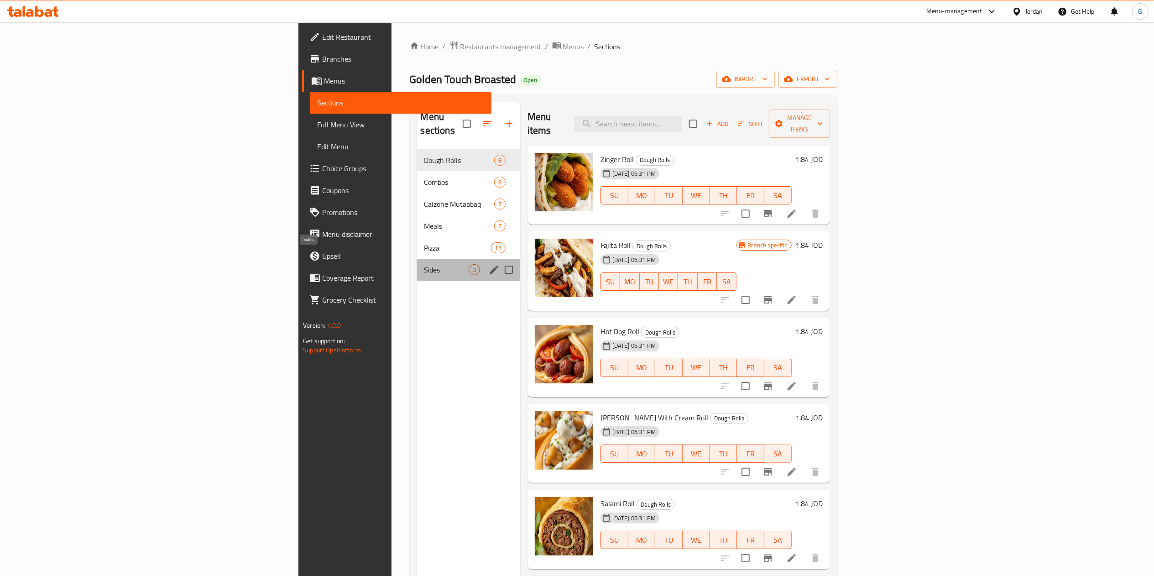
click at [424, 264] on span "Sides" at bounding box center [446, 269] width 44 height 11
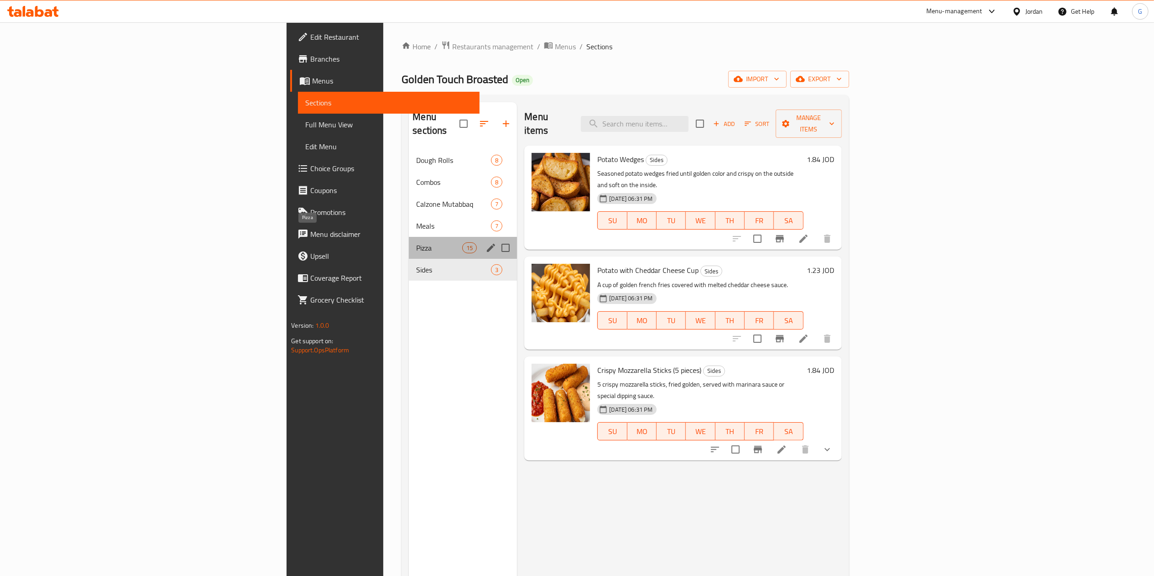
click at [416, 242] on span "Pizza" at bounding box center [439, 247] width 46 height 11
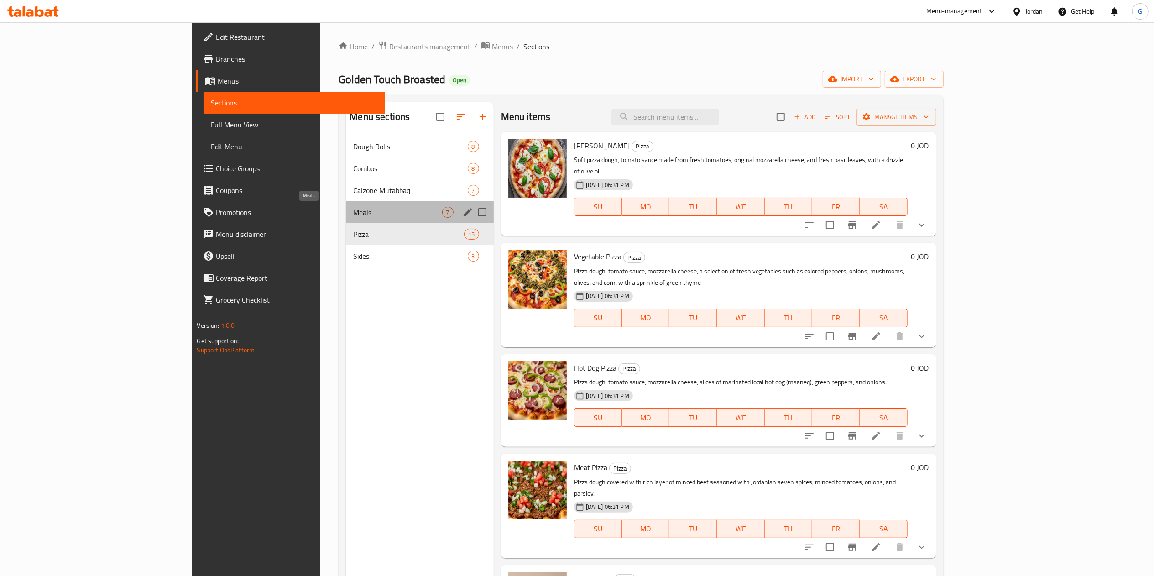
click at [353, 215] on span "Meals" at bounding box center [397, 212] width 89 height 11
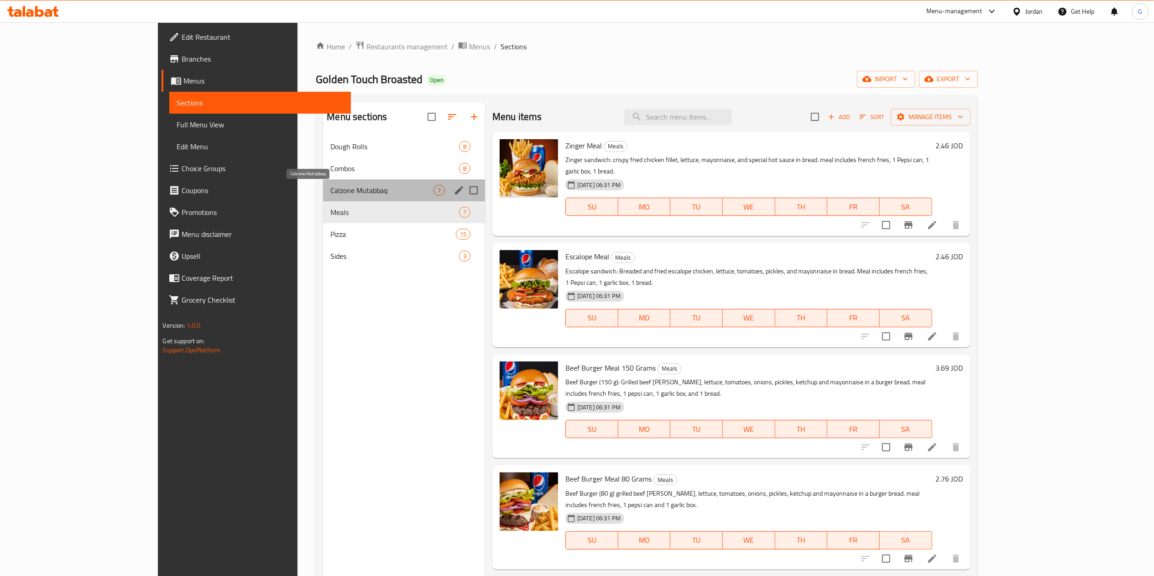
click at [330, 187] on span "Calzone Mutabbaq" at bounding box center [381, 190] width 103 height 11
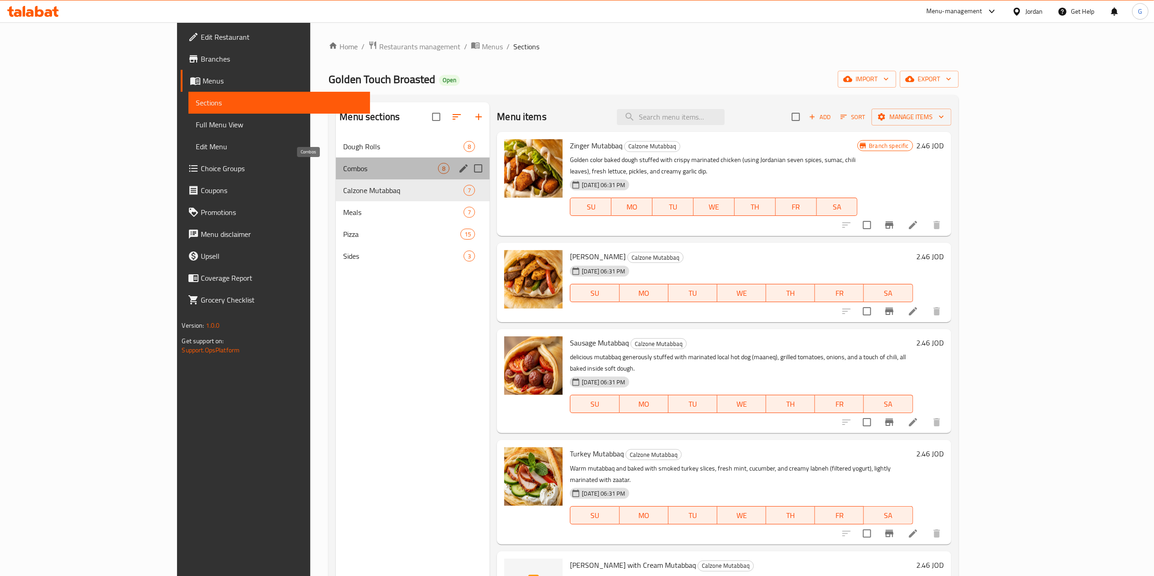
click at [343, 173] on span "Combos" at bounding box center [390, 168] width 95 height 11
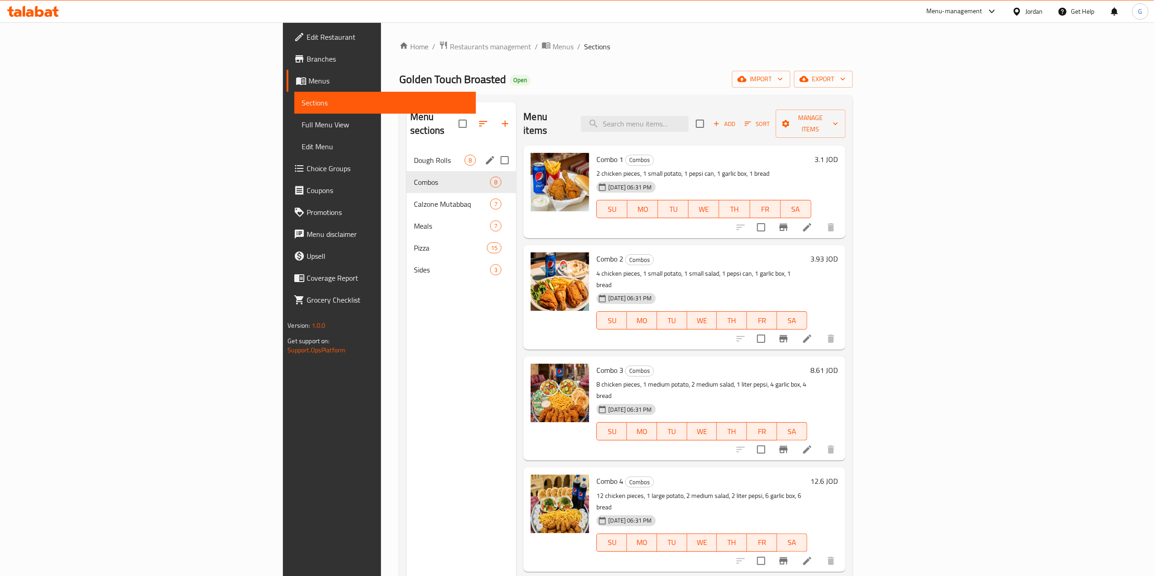
click at [407, 155] on div "Dough Rolls 8" at bounding box center [462, 160] width 110 height 22
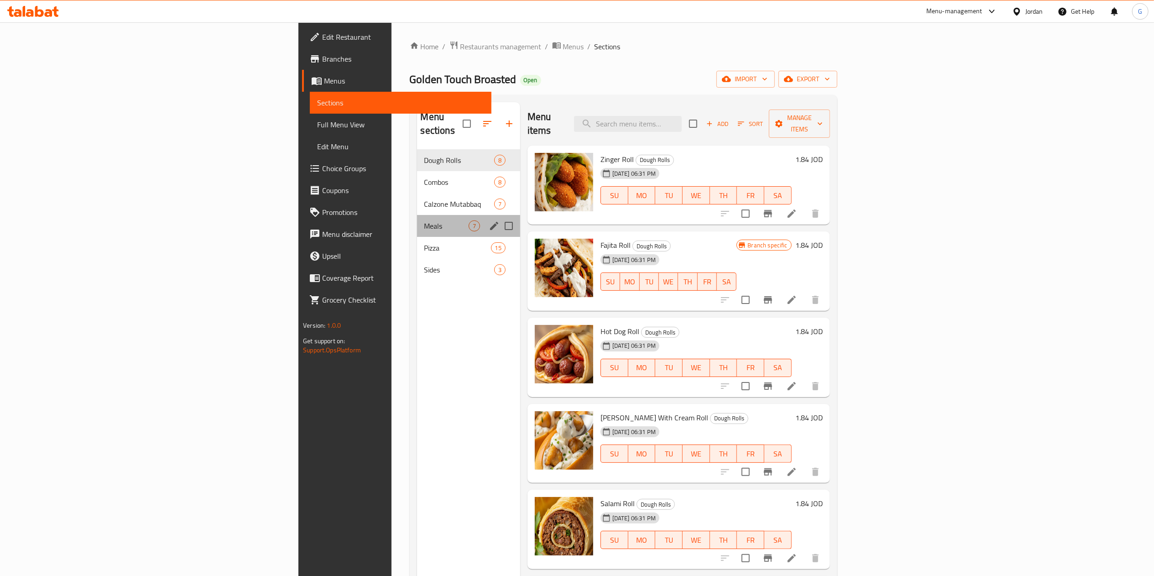
click at [417, 215] on div "Meals 7" at bounding box center [468, 226] width 103 height 22
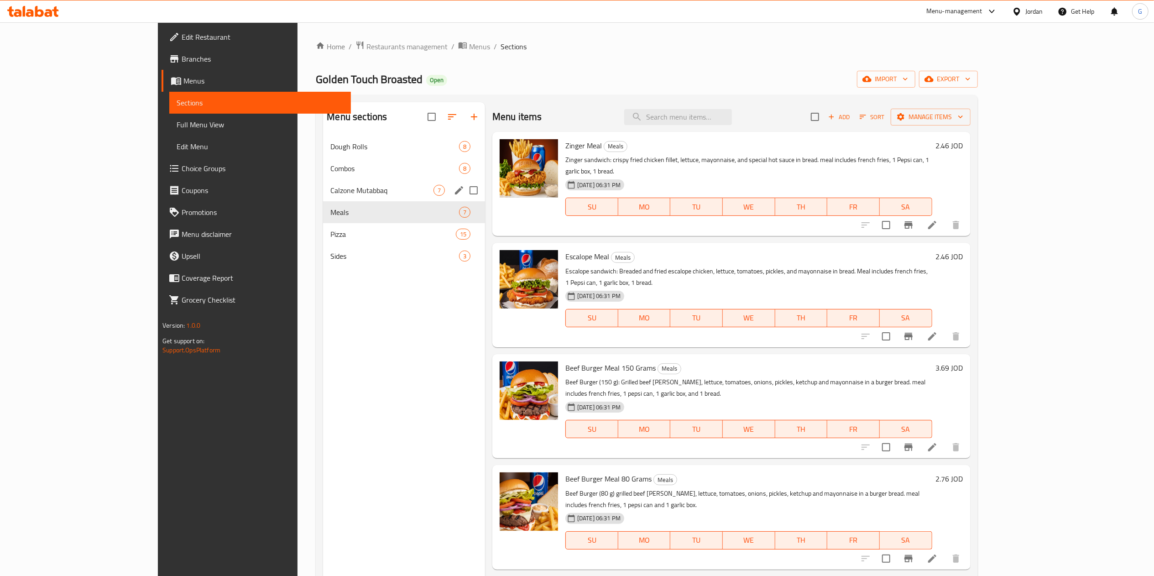
click at [323, 180] on div "Calzone Mutabbaq 7" at bounding box center [404, 190] width 162 height 22
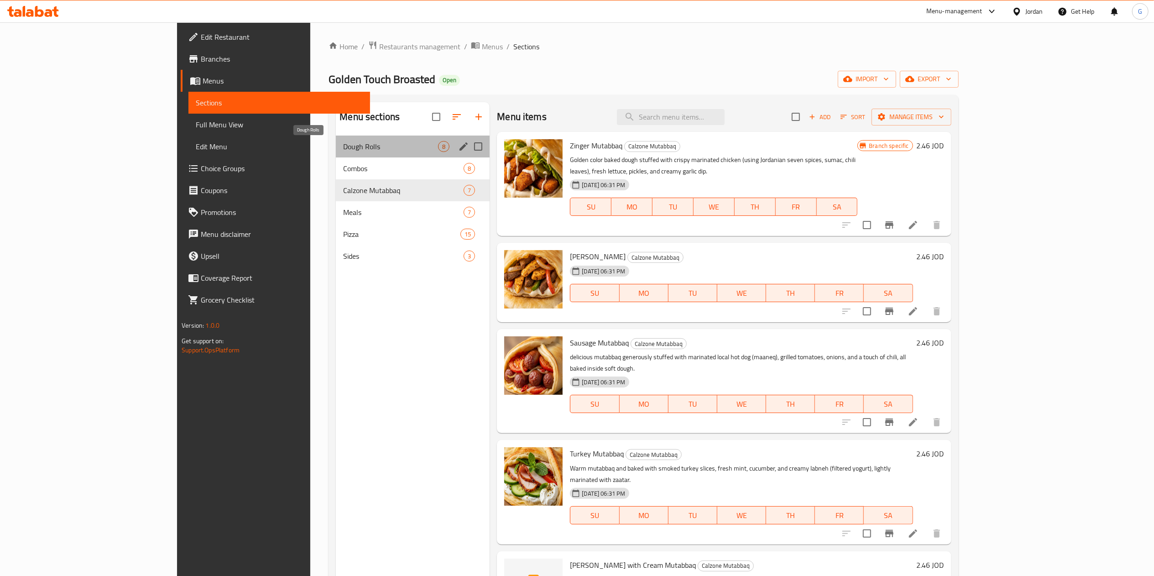
click at [343, 147] on span "Dough Rolls" at bounding box center [390, 146] width 95 height 11
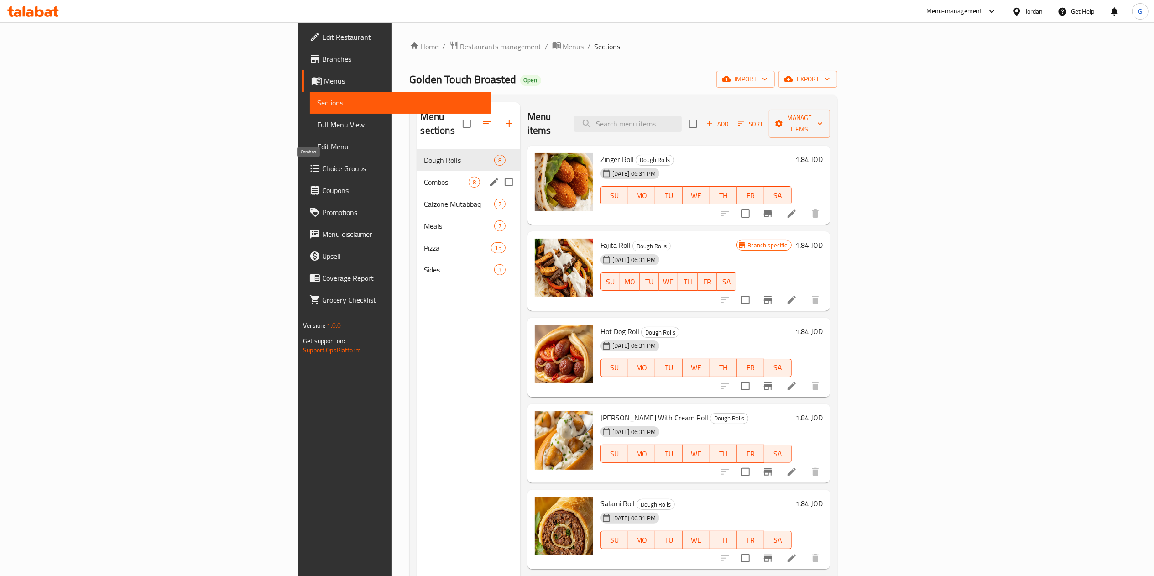
click at [424, 177] on span "Combos" at bounding box center [446, 182] width 44 height 11
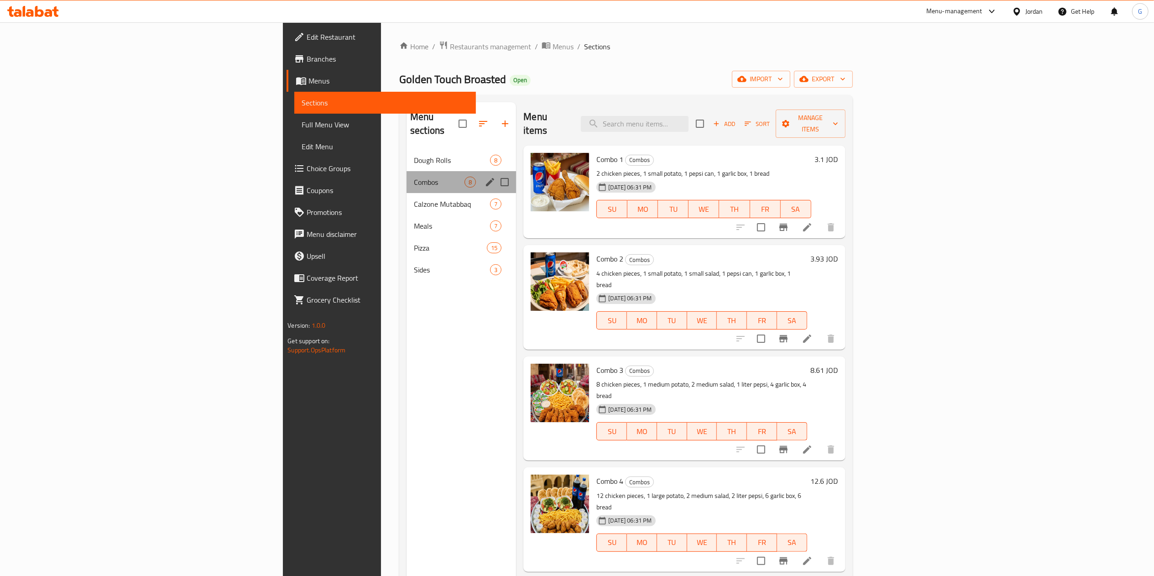
click at [407, 178] on div "Combos 8" at bounding box center [462, 182] width 110 height 22
click at [414, 199] on span "Calzone Mutabbaq" at bounding box center [439, 204] width 51 height 11
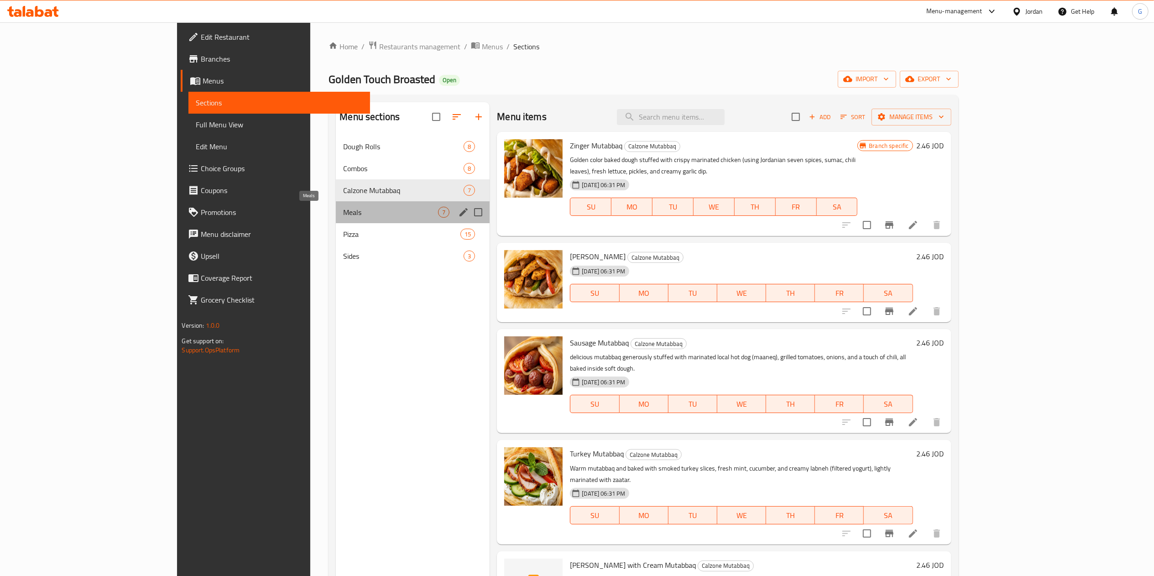
click at [343, 209] on span "Meals" at bounding box center [390, 212] width 95 height 11
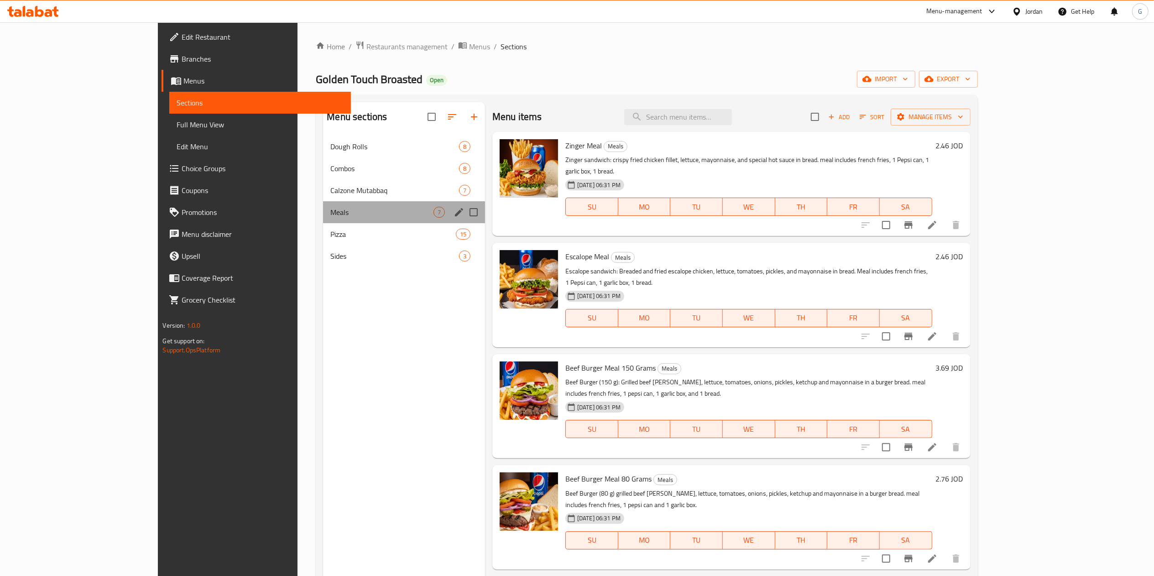
click at [323, 221] on div "Meals 7" at bounding box center [404, 212] width 162 height 22
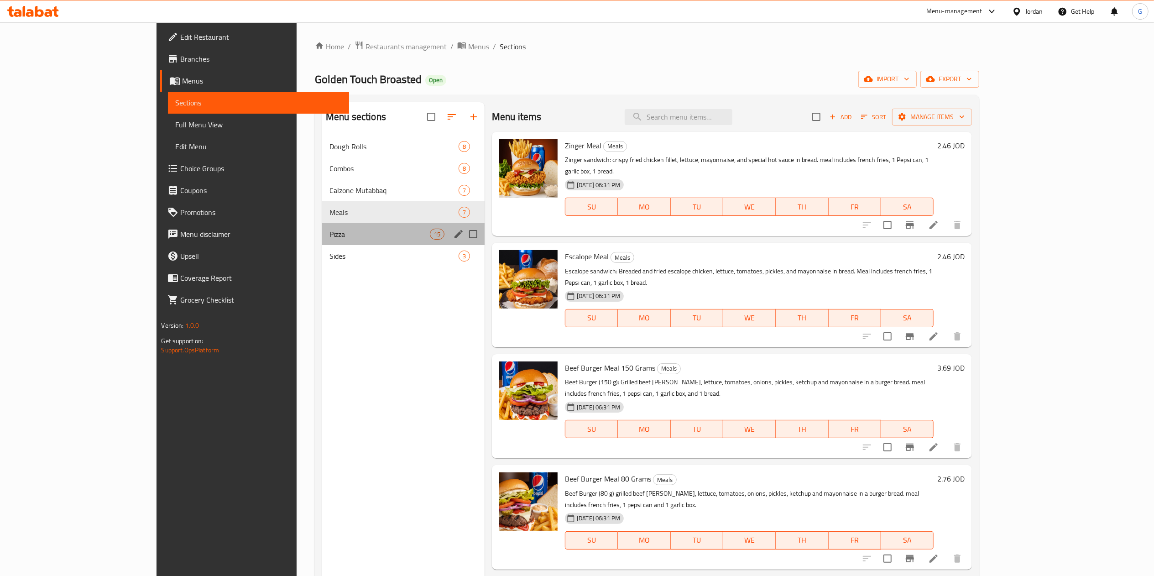
click at [322, 227] on div "Pizza 15" at bounding box center [403, 234] width 162 height 22
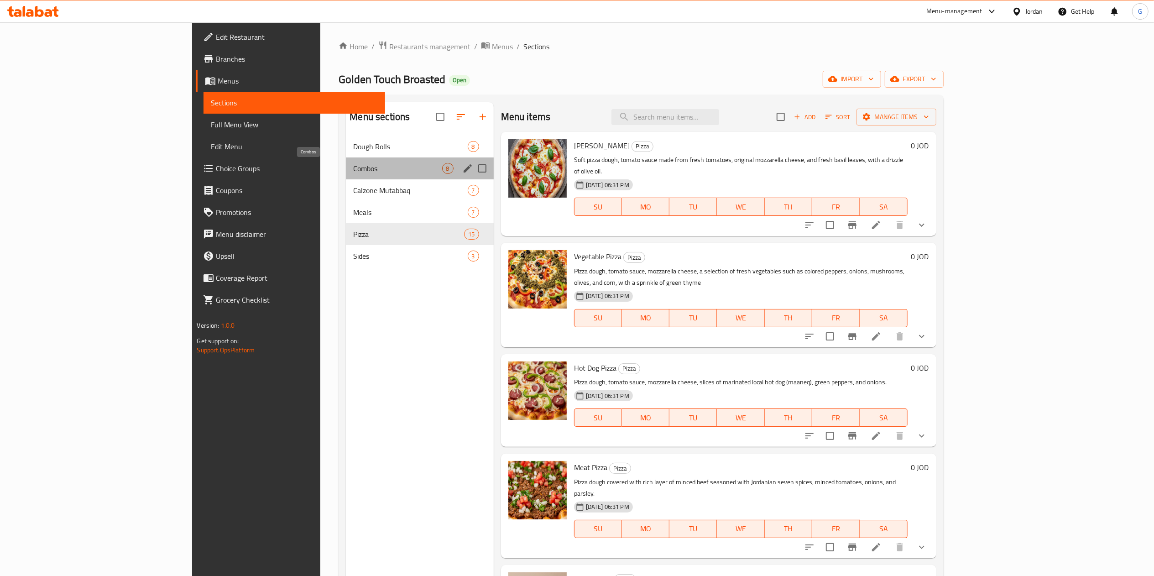
click at [353, 171] on span "Combos" at bounding box center [397, 168] width 89 height 11
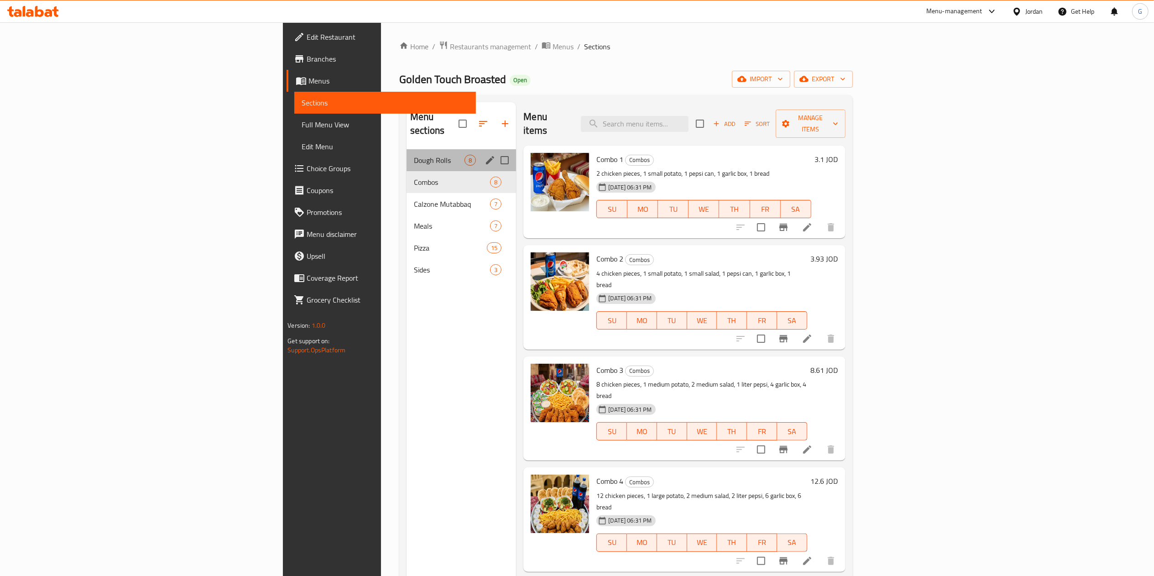
click at [407, 154] on div "Dough Rolls 8" at bounding box center [462, 160] width 110 height 22
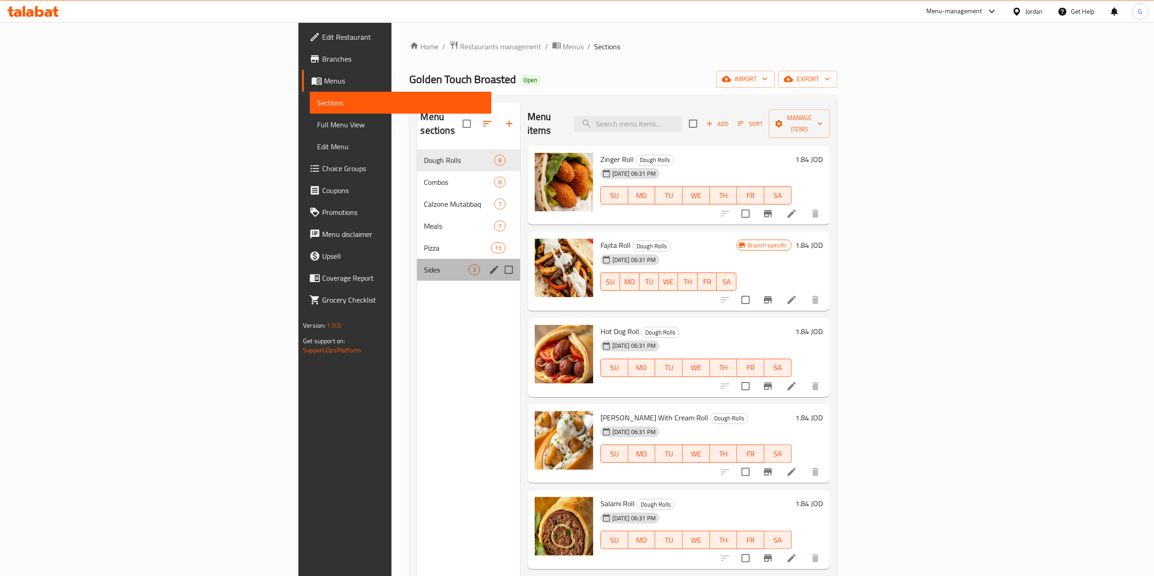
drag, startPoint x: 285, startPoint y: 248, endPoint x: 243, endPoint y: 235, distance: 43.9
click at [417, 235] on div "Dough Rolls 8 Combos 8 Calzone Mutabbaq 7 Meals 7 Pizza 15 Sides 3" at bounding box center [468, 214] width 103 height 131
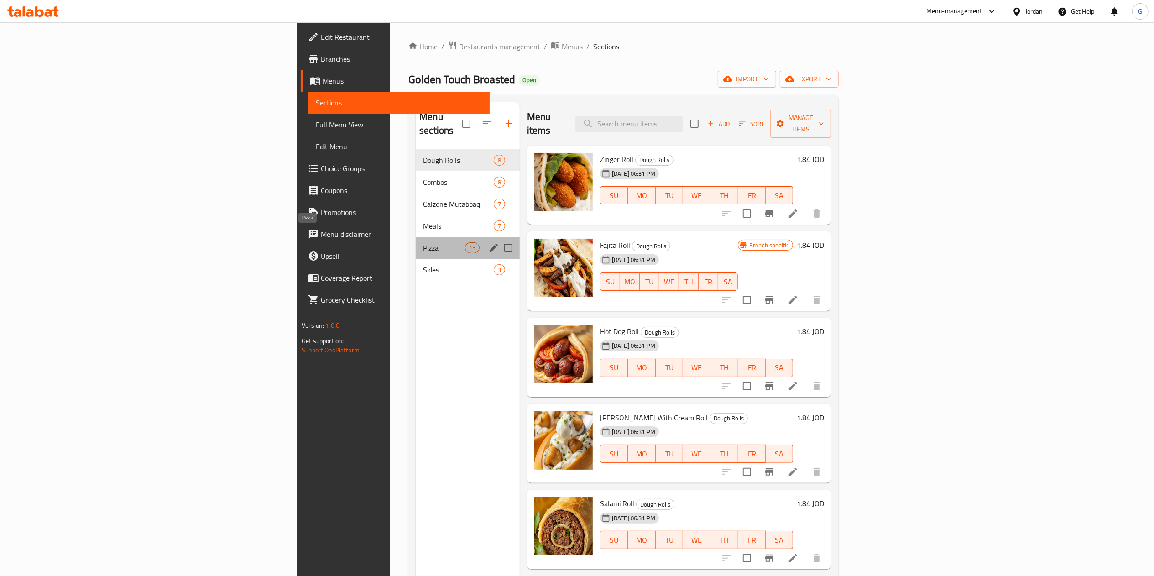
click at [423, 242] on span "Pizza" at bounding box center [444, 247] width 42 height 11
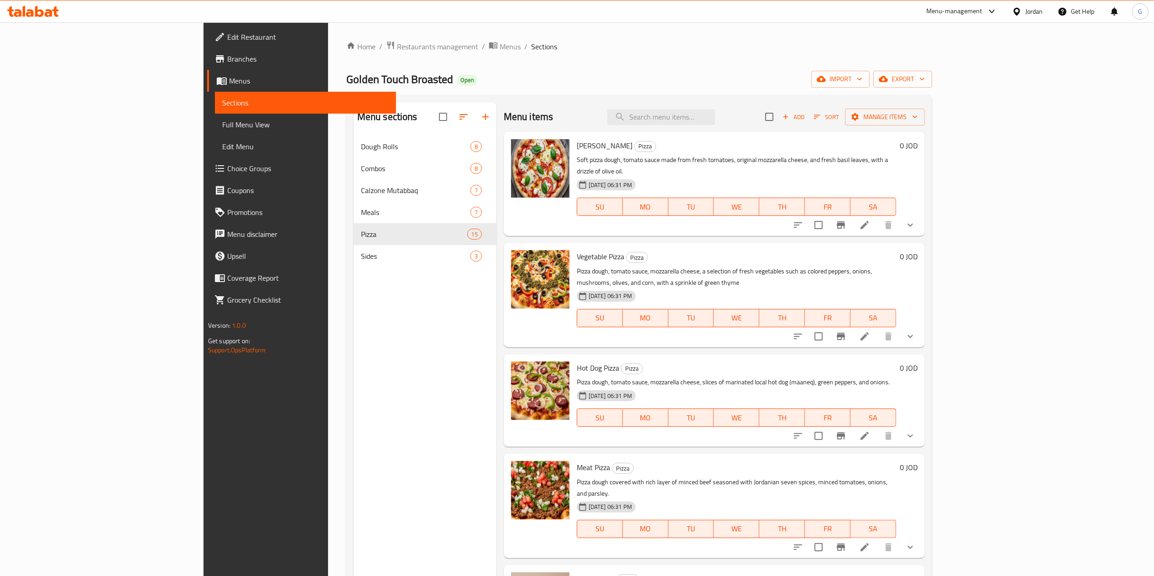
scroll to position [504, 0]
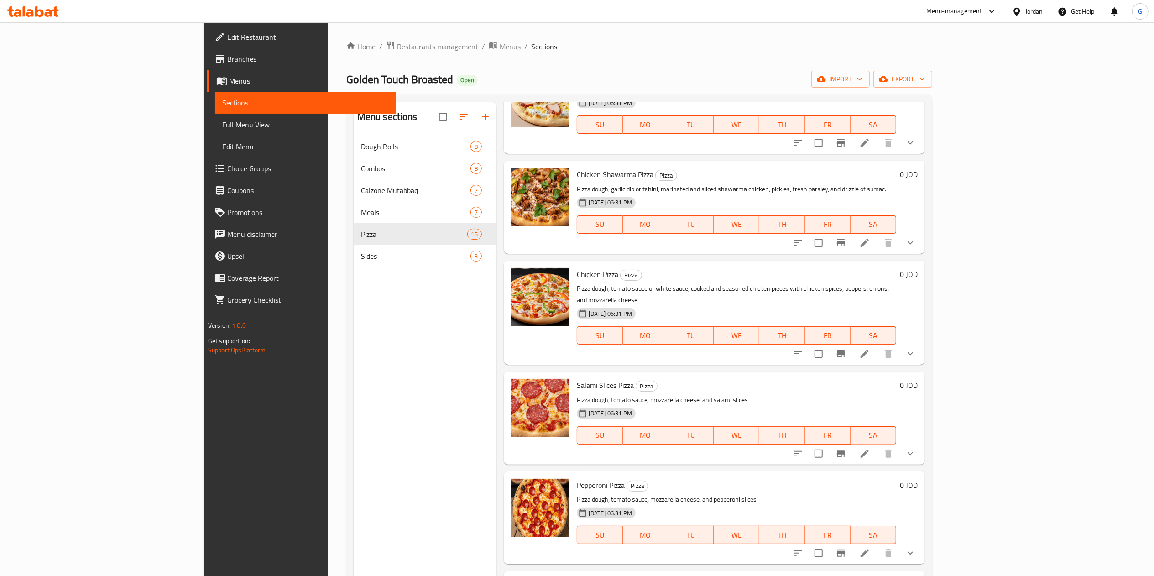
click at [900, 164] on div "Chicken Shawarma Pizza Pizza Pizza dough, garlic dip or tahini, marinated and s…" at bounding box center [736, 206] width 327 height 85
drag, startPoint x: 848, startPoint y: 149, endPoint x: 855, endPoint y: 142, distance: 10.0
click at [855, 164] on div "Chicken Shawarma Pizza Pizza Pizza dough, garlic dip or tahini, marinated and s…" at bounding box center [736, 206] width 327 height 85
drag, startPoint x: 886, startPoint y: 180, endPoint x: 835, endPoint y: 188, distance: 51.3
click at [835, 212] on div "SU MO TU WE TH FR SA" at bounding box center [736, 225] width 327 height 26
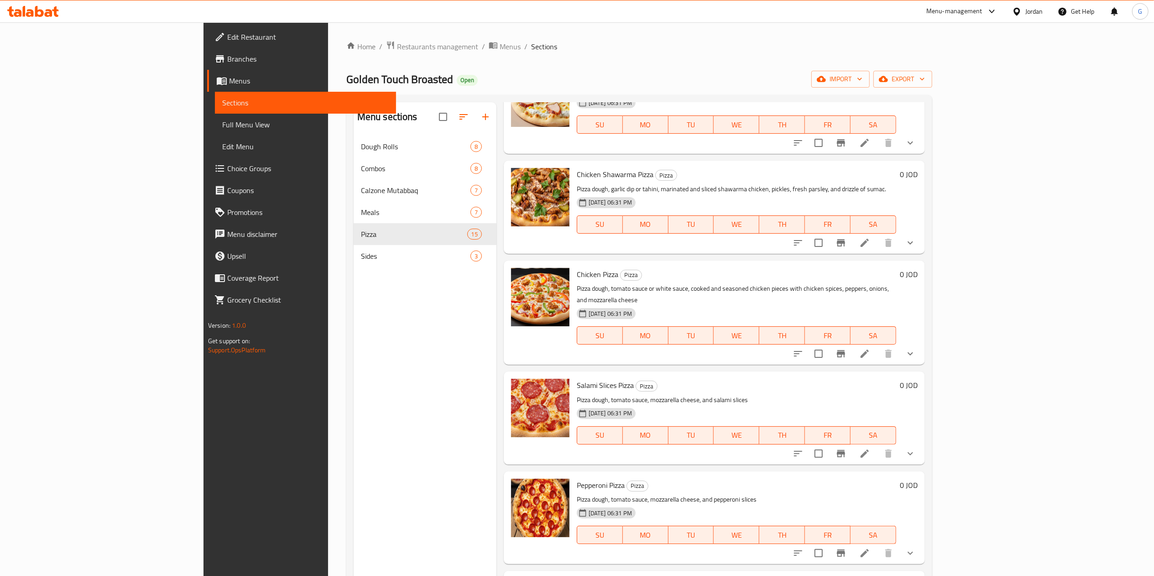
drag, startPoint x: 835, startPoint y: 188, endPoint x: 775, endPoint y: 195, distance: 61.1
click at [756, 218] on span "WE" at bounding box center [736, 224] width 38 height 13
click at [577, 267] on span "Chicken Pizza" at bounding box center [598, 274] width 42 height 14
click at [207, 243] on link "Menu disclaimer" at bounding box center [301, 234] width 189 height 22
